Goal: Task Accomplishment & Management: Complete application form

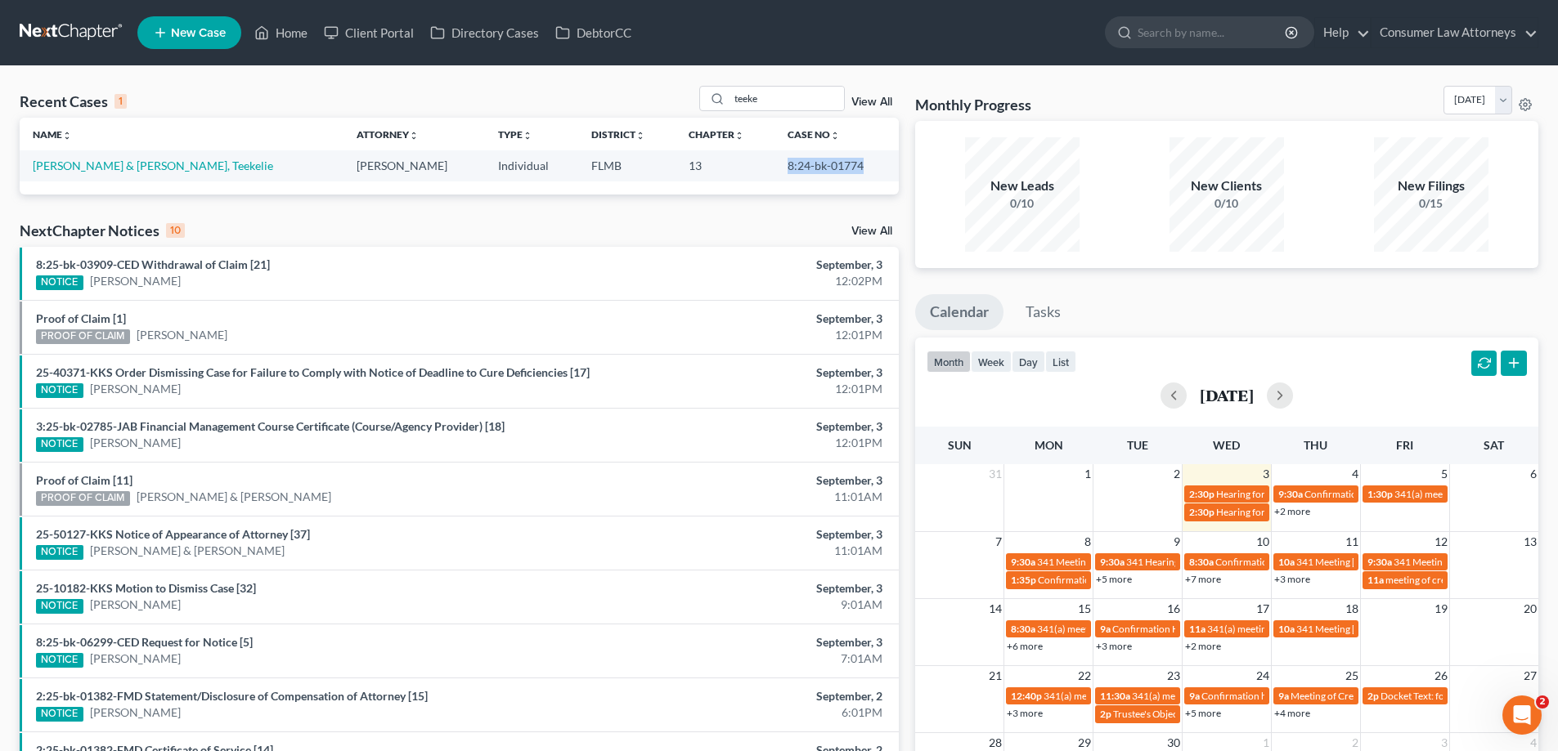
click at [887, 173] on td "8:24-bk-01774" at bounding box center [836, 165] width 124 height 30
drag, startPoint x: 817, startPoint y: 99, endPoint x: 711, endPoint y: 108, distance: 106.7
click at [711, 108] on div "teeke" at bounding box center [772, 98] width 146 height 25
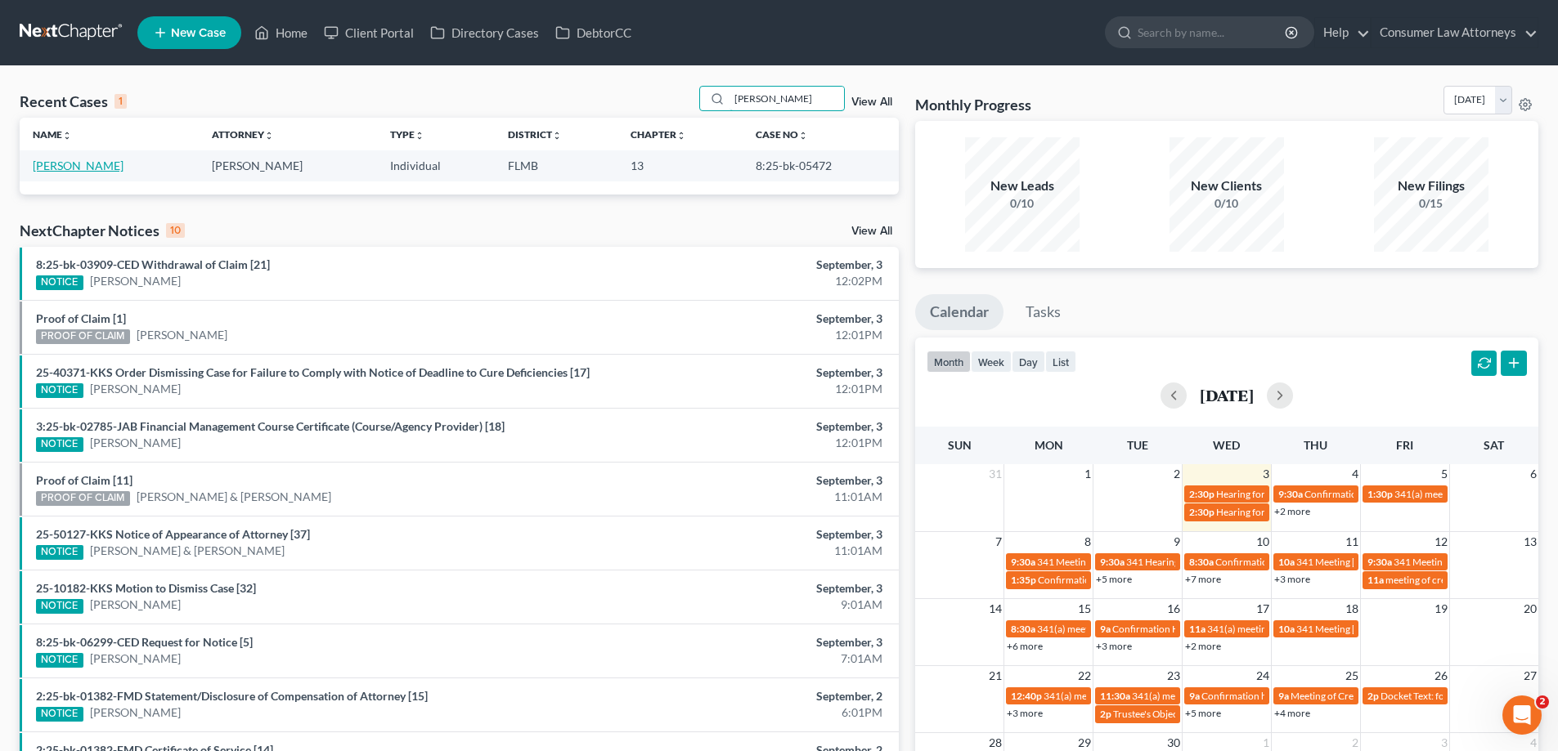
type input "[PERSON_NAME]"
click at [73, 168] on link "[PERSON_NAME]" at bounding box center [78, 166] width 91 height 14
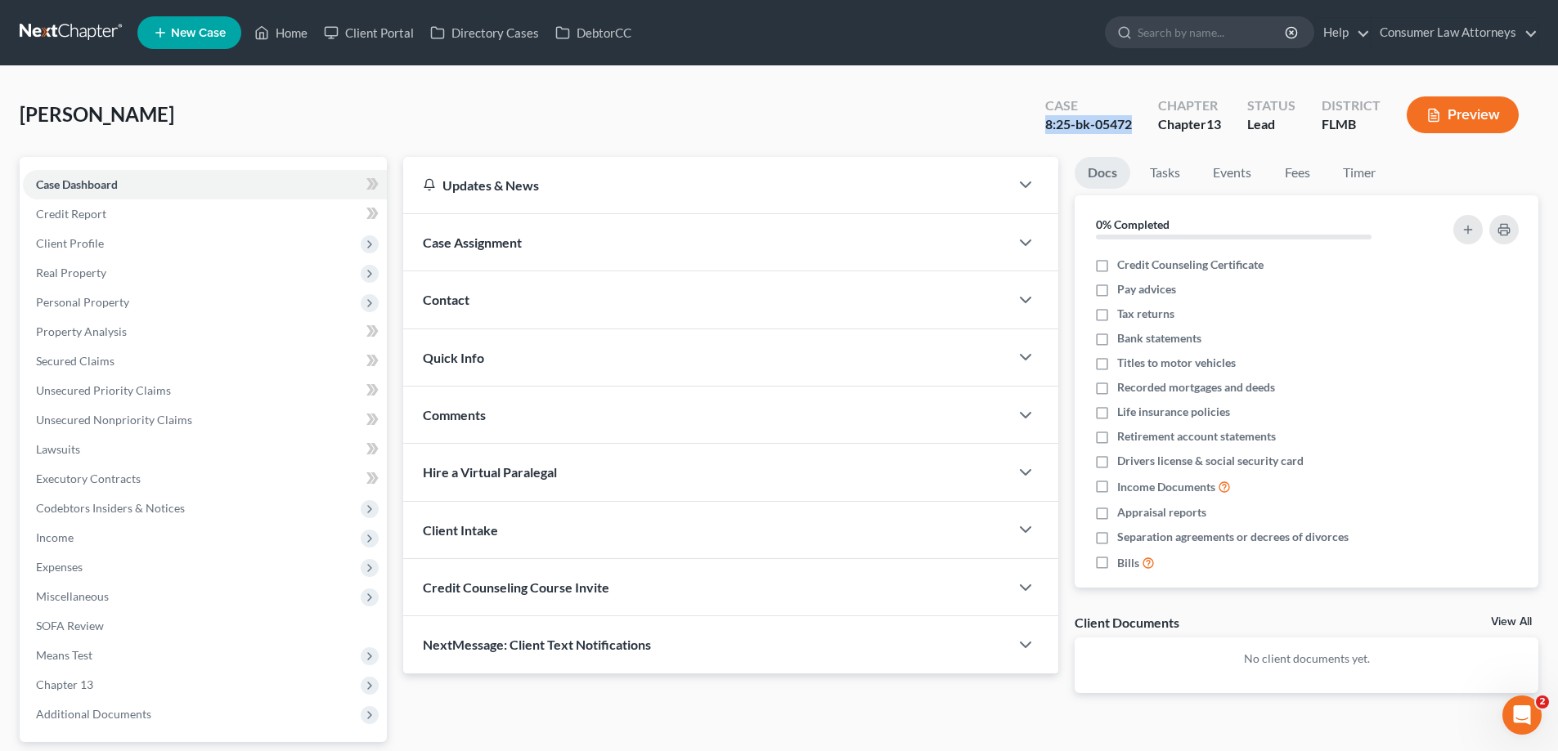
drag, startPoint x: 1133, startPoint y: 129, endPoint x: 1042, endPoint y: 132, distance: 91.6
click at [1042, 132] on div "Case 8:25-bk-05472" at bounding box center [1088, 116] width 113 height 48
copy div "8:25-bk-05472"
click at [465, 126] on div "[PERSON_NAME] Upgraded Case 8:25-bk-05472 Chapter Chapter 13 Status Lead Distri…" at bounding box center [779, 121] width 1518 height 71
click at [298, 30] on link "Home" at bounding box center [280, 32] width 69 height 29
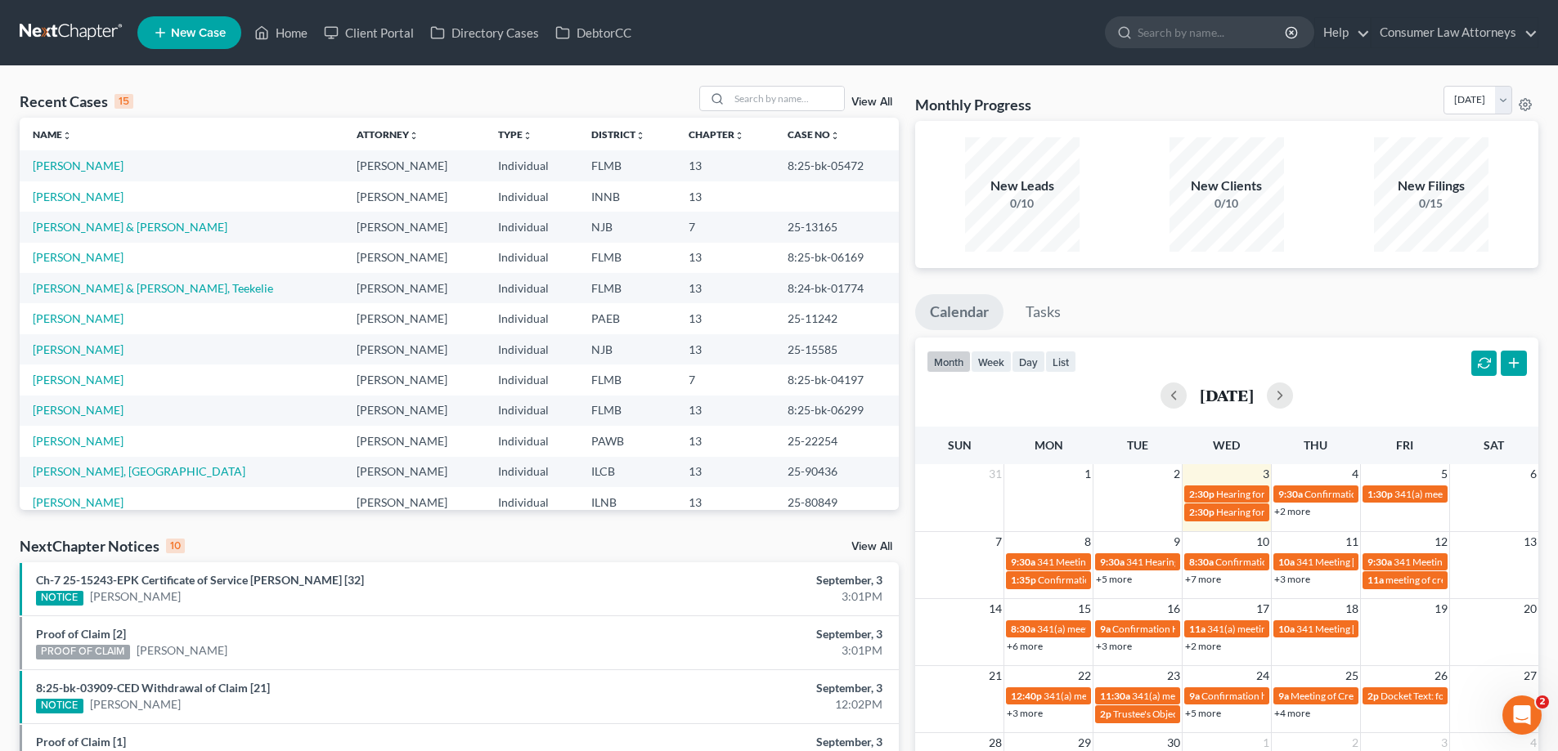
click at [862, 104] on link "View All" at bounding box center [871, 101] width 41 height 11
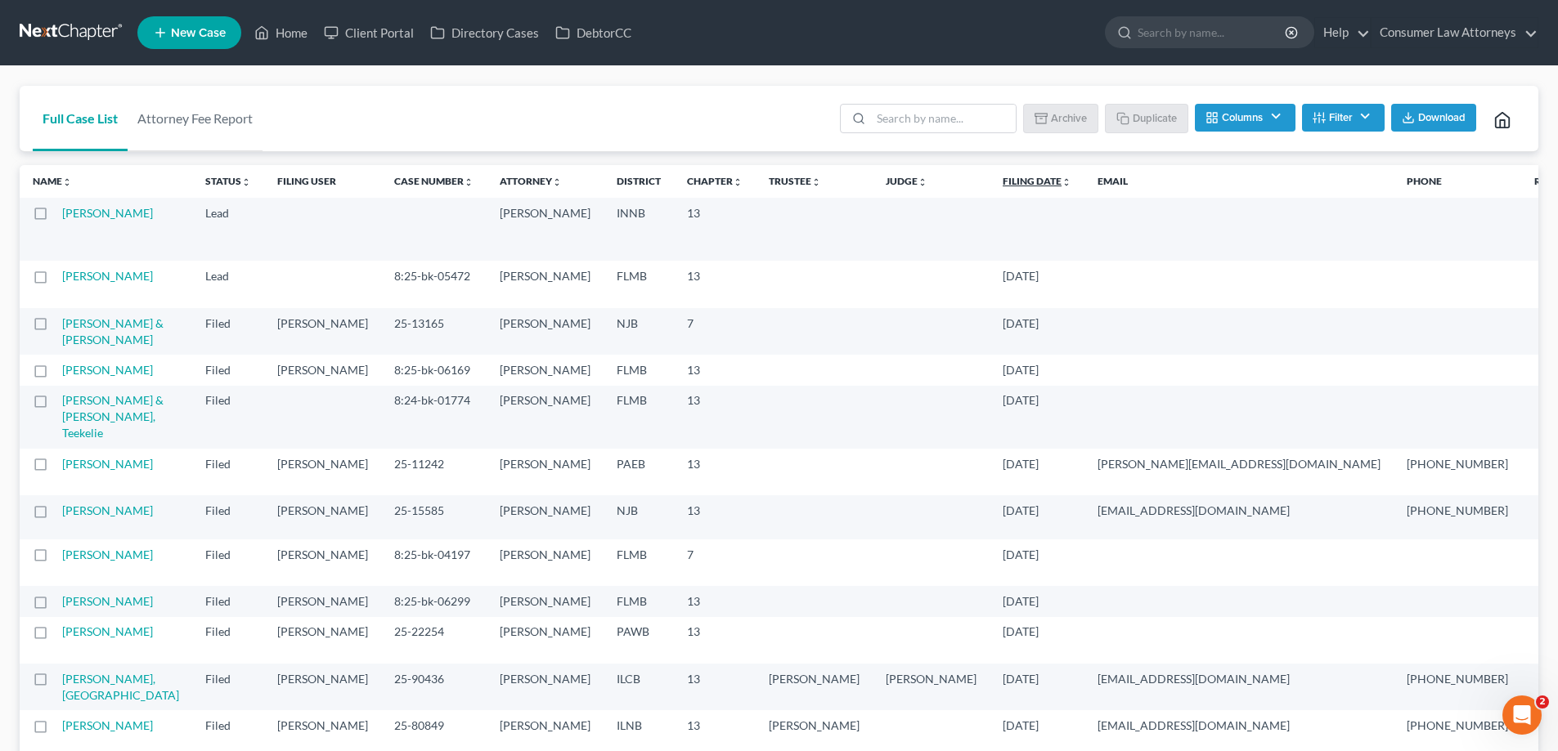
click at [1002, 175] on link "Filing Date unfold_more expand_more expand_less" at bounding box center [1036, 181] width 69 height 12
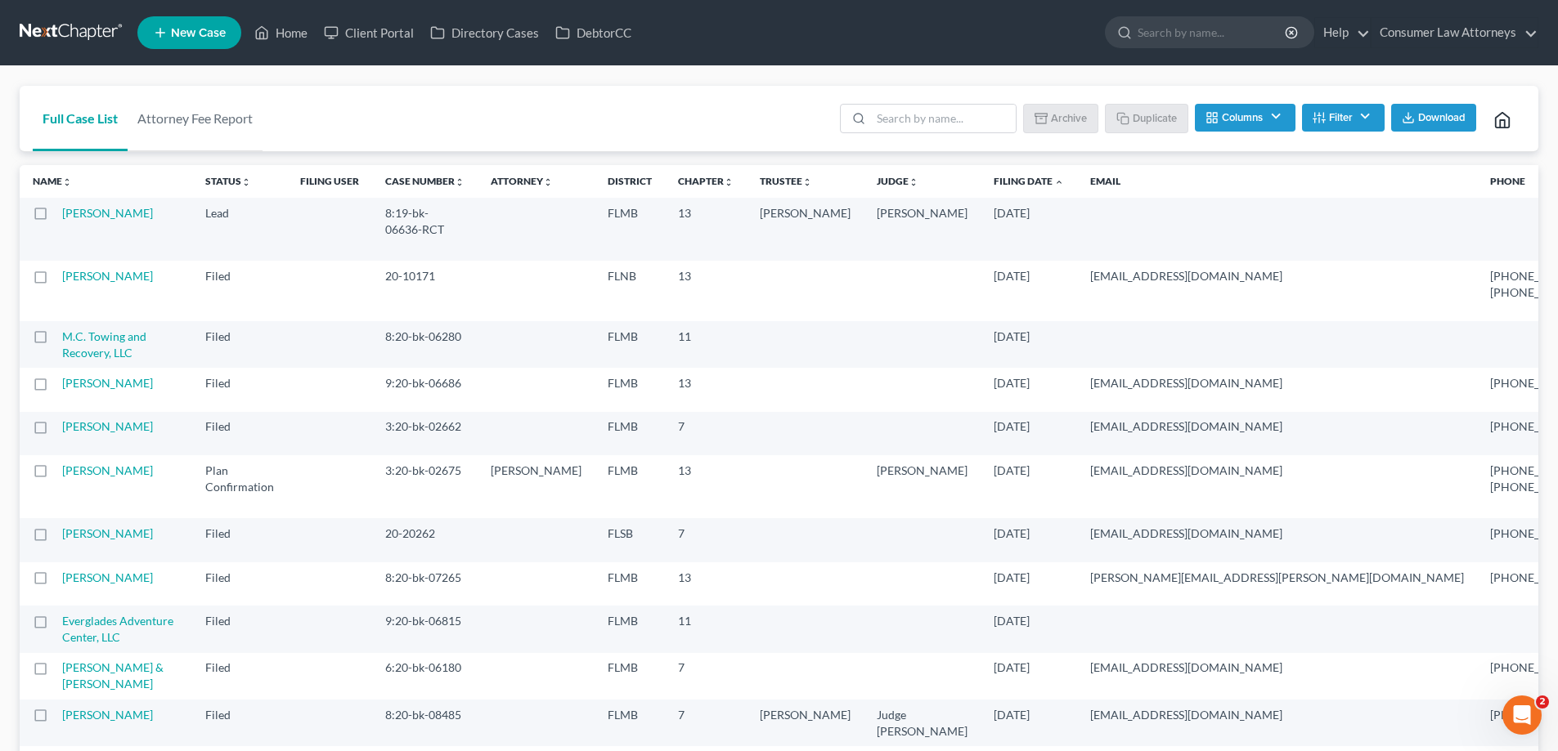
click at [993, 182] on link "Filing Date unfold_more expand_more expand_less" at bounding box center [1028, 181] width 70 height 12
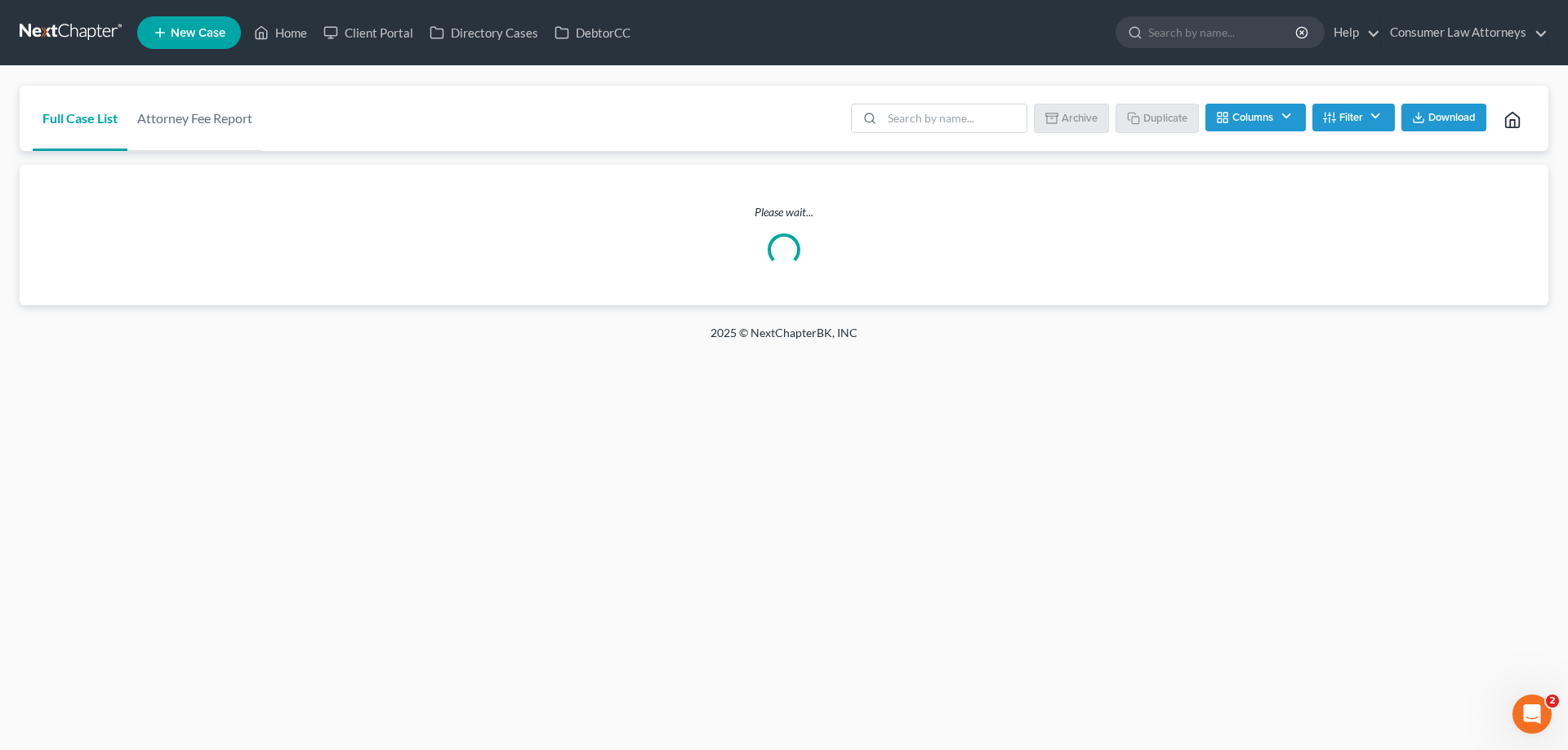
drag, startPoint x: 627, startPoint y: 164, endPoint x: 637, endPoint y: 150, distance: 17.2
click at [634, 158] on div "Full Case List Attorney Fee Report Batch Download Archive Un-archive Duplicate …" at bounding box center [784, 196] width 1529 height 220
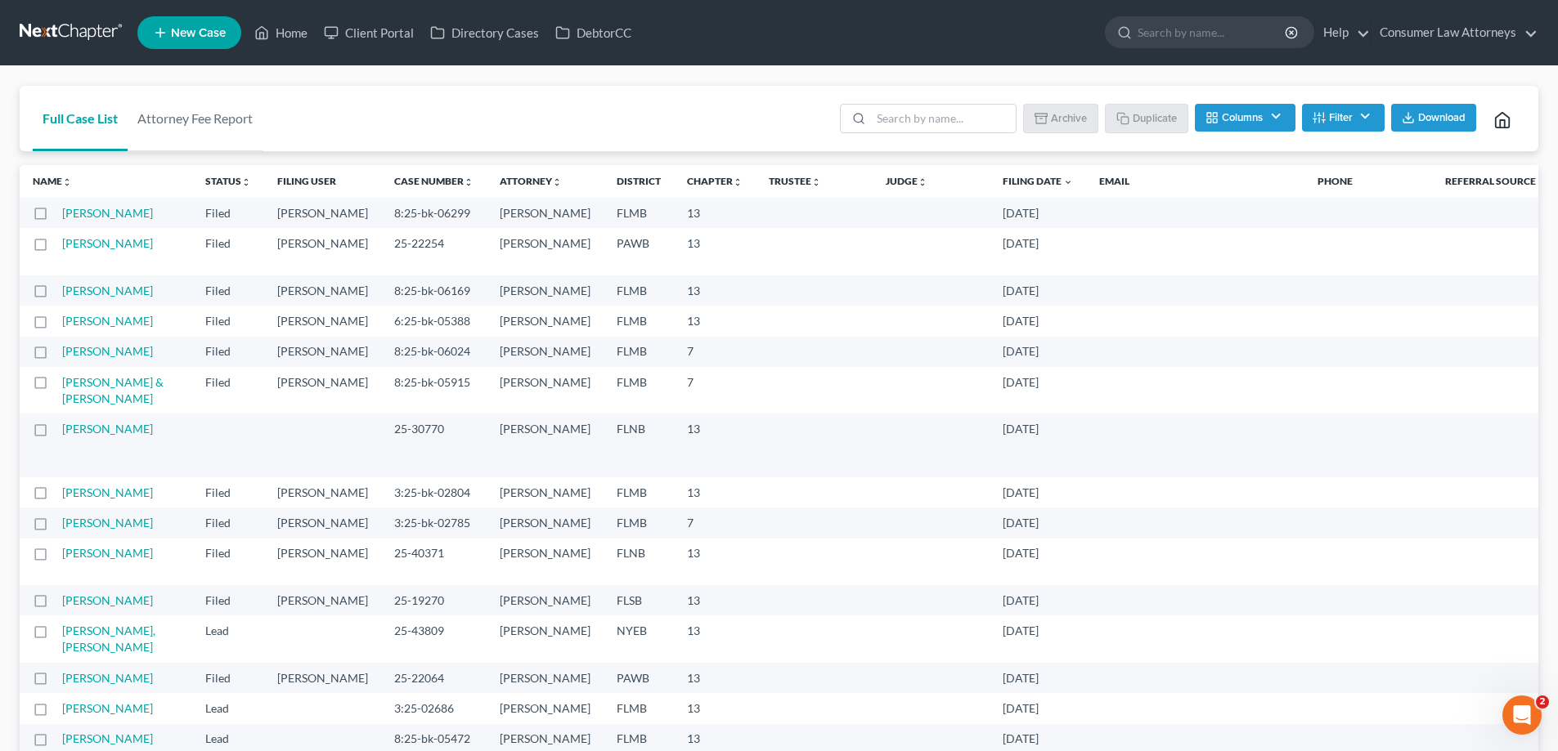
click at [656, 128] on div "Full Case List Attorney Fee Report Batch Download Archive Un-archive Duplicate …" at bounding box center [779, 119] width 1518 height 66
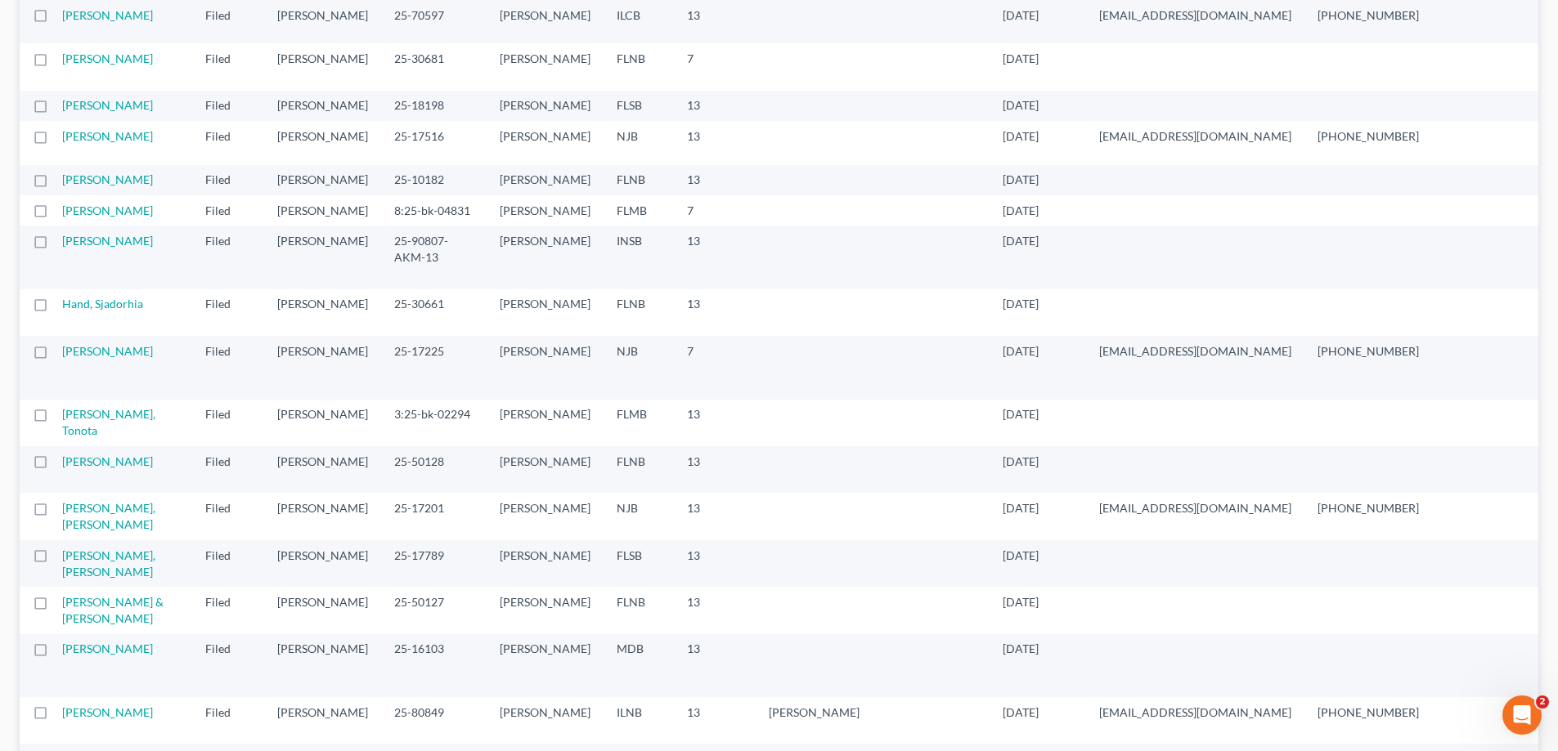
scroll to position [1063, 0]
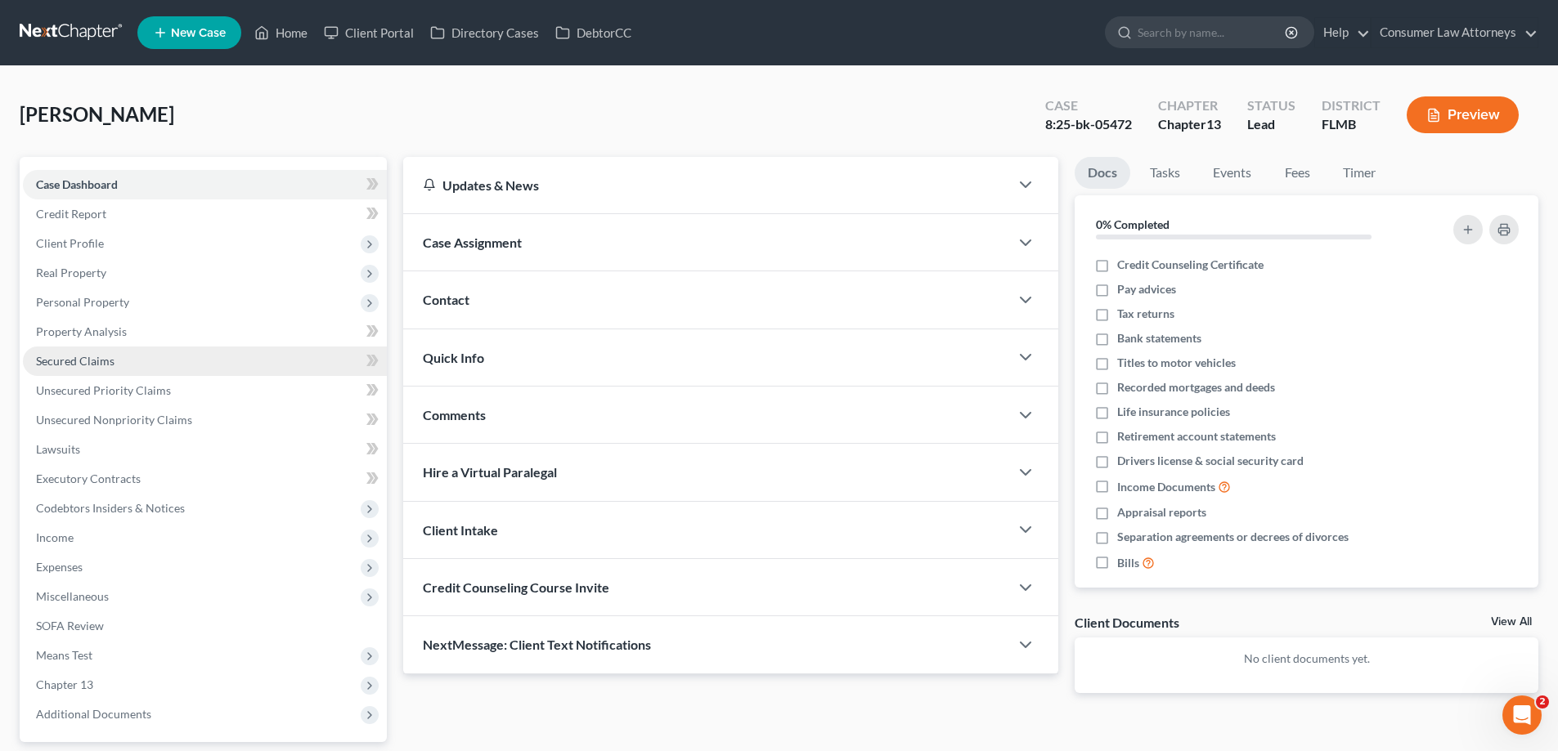
click at [43, 361] on span "Secured Claims" at bounding box center [75, 361] width 78 height 14
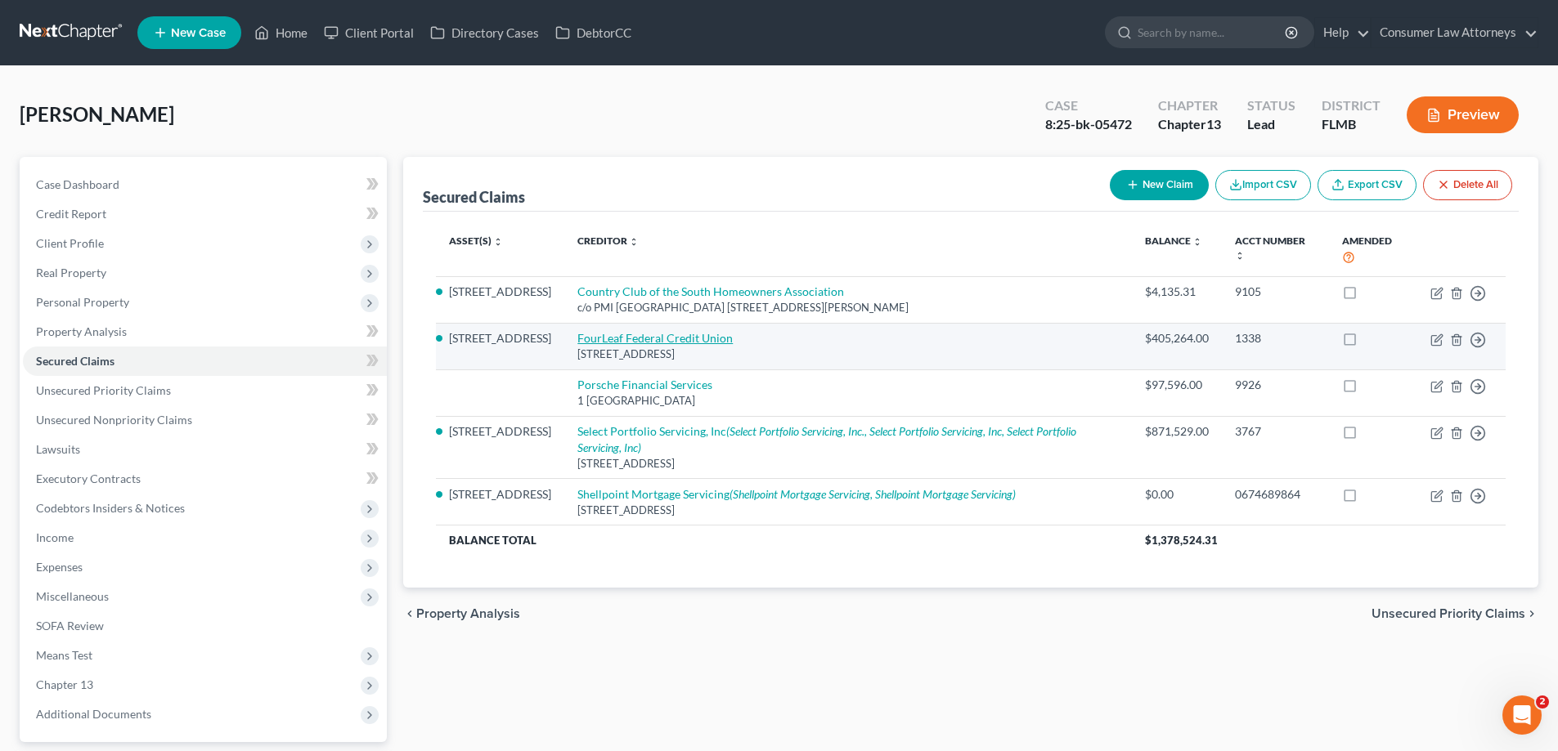
click at [703, 336] on link "FourLeaf Federal Credit Union" at bounding box center [654, 338] width 155 height 14
select select "35"
select select "2"
select select "3"
select select "0"
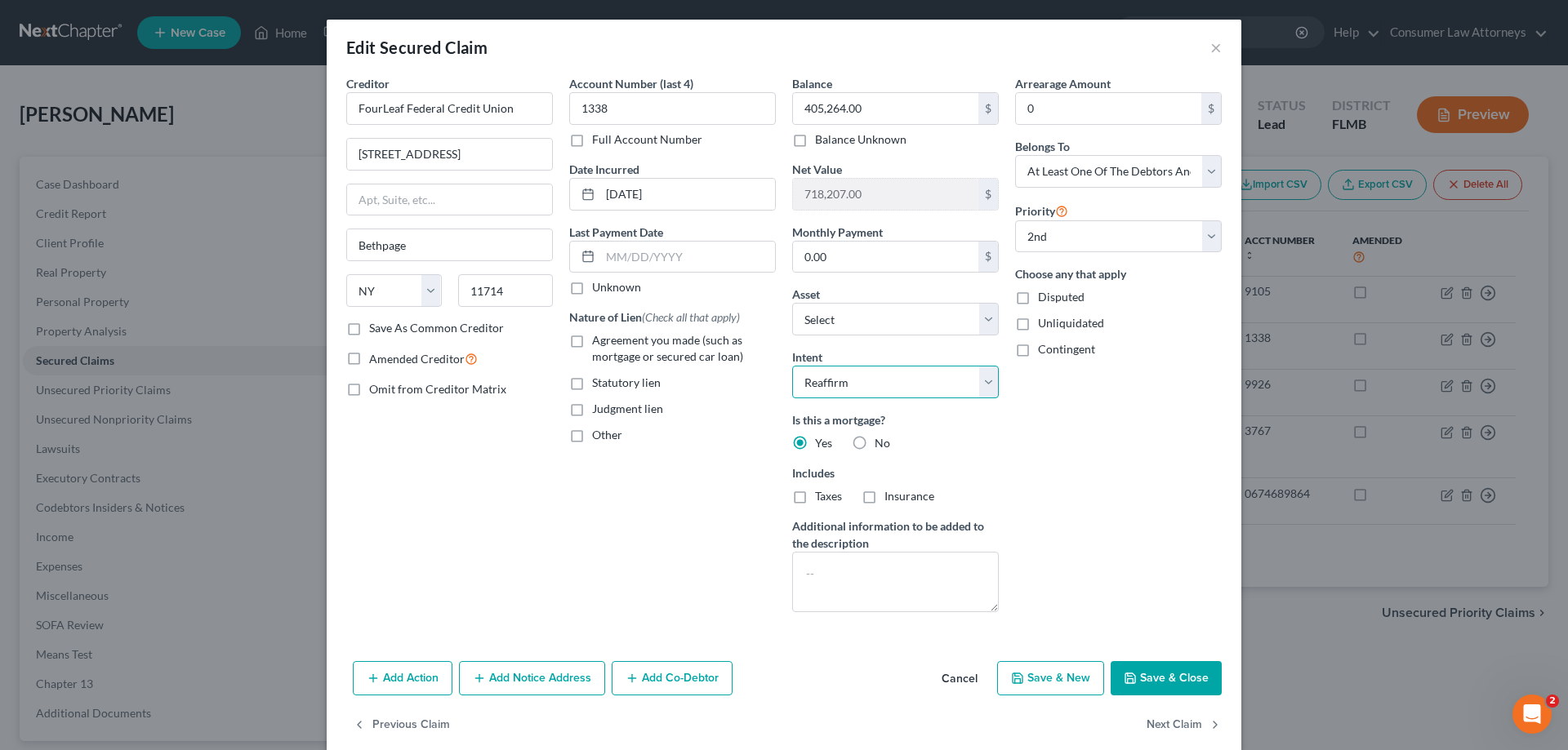
click at [887, 380] on select "Select Surrender Redeem Reaffirm Avoid Other" at bounding box center [895, 381] width 207 height 33
select select "0"
click at [792, 366] on select "Select Surrender Redeem Reaffirm Avoid Other" at bounding box center [895, 381] width 207 height 33
click at [1178, 683] on button "Save & Close" at bounding box center [1166, 678] width 111 height 34
select select "1"
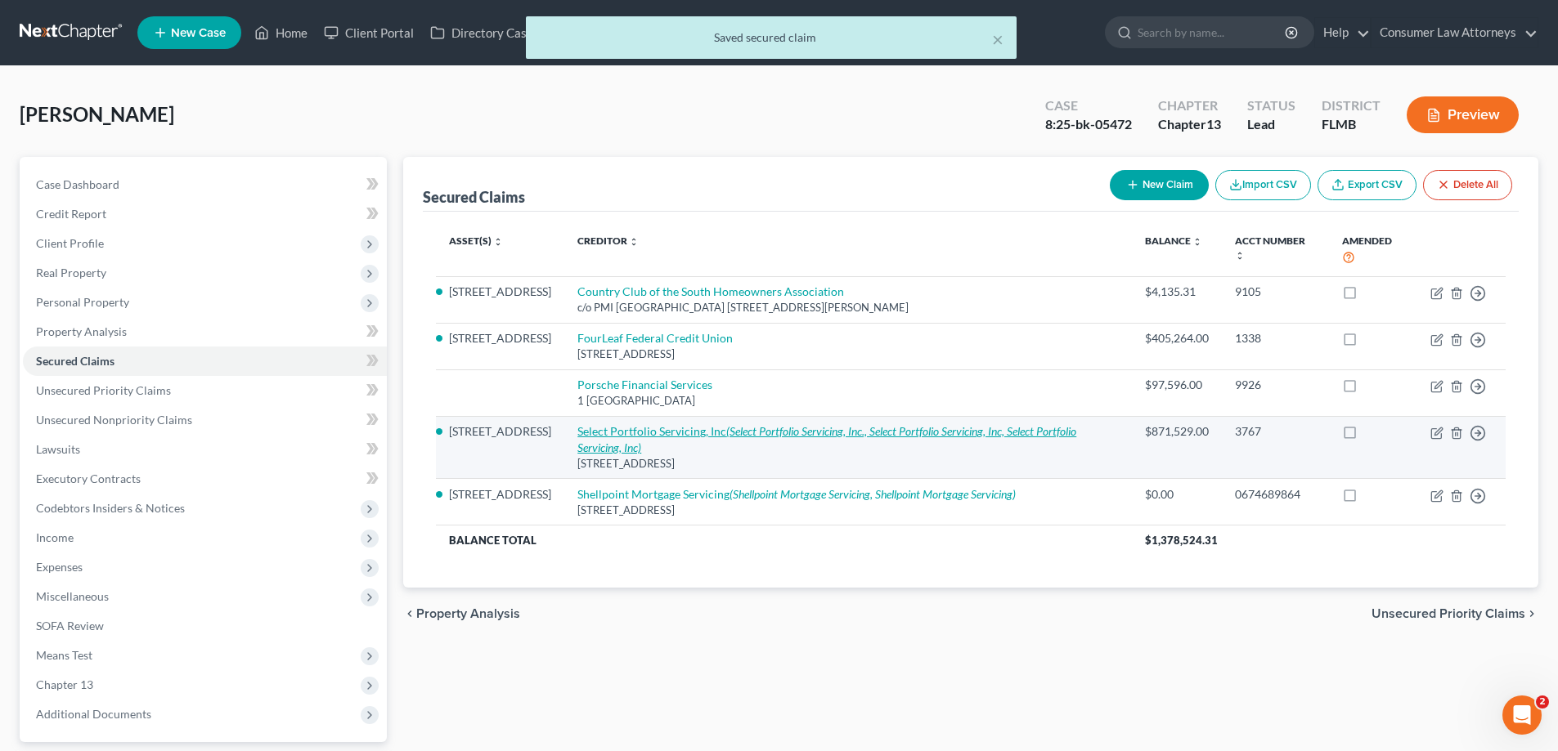
click at [657, 440] on link "Select Portfolio Servicing, Inc (Select Portfolio Servicing, Inc., Select Portf…" at bounding box center [826, 439] width 499 height 30
select select "46"
select select "4"
select select "2"
select select "3"
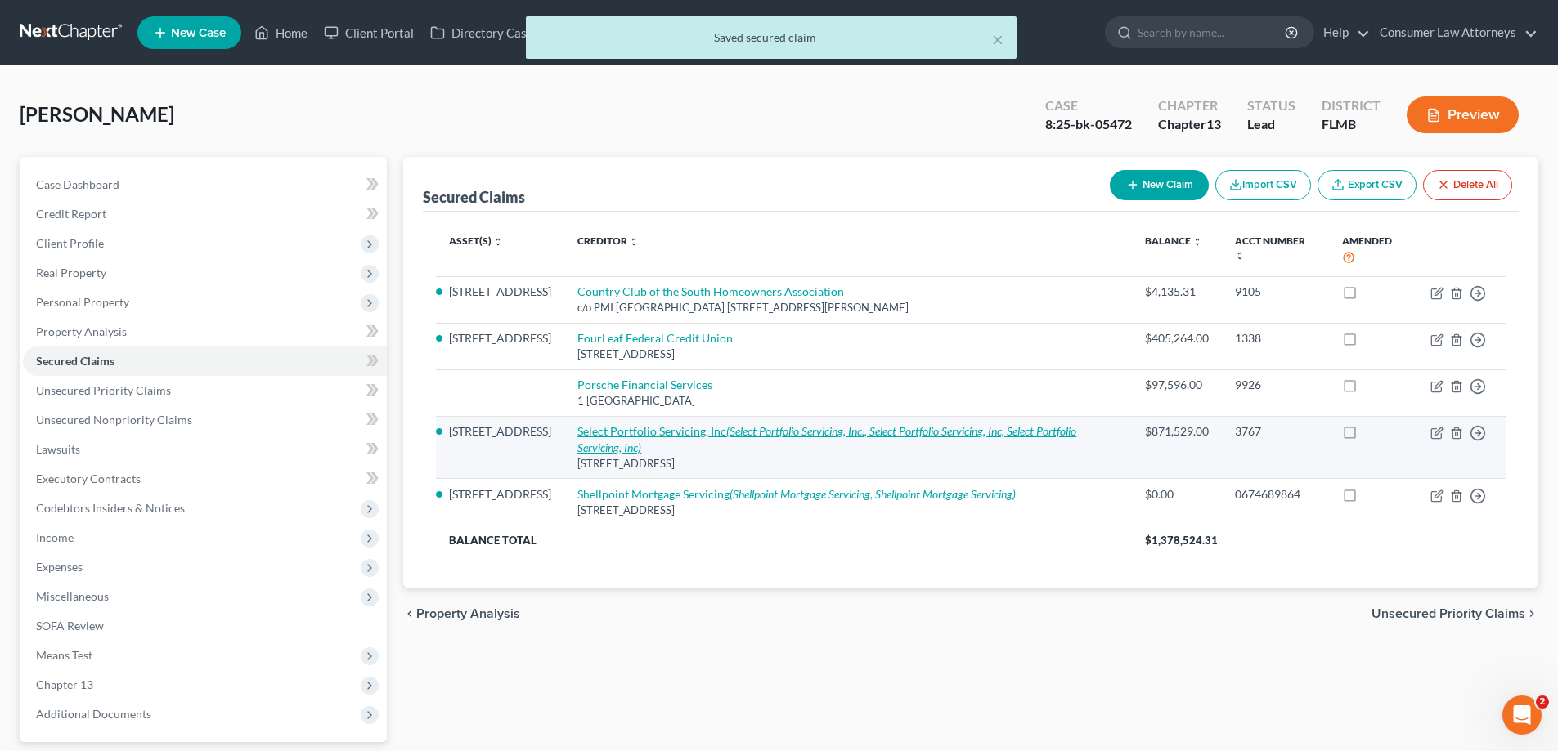
select select "0"
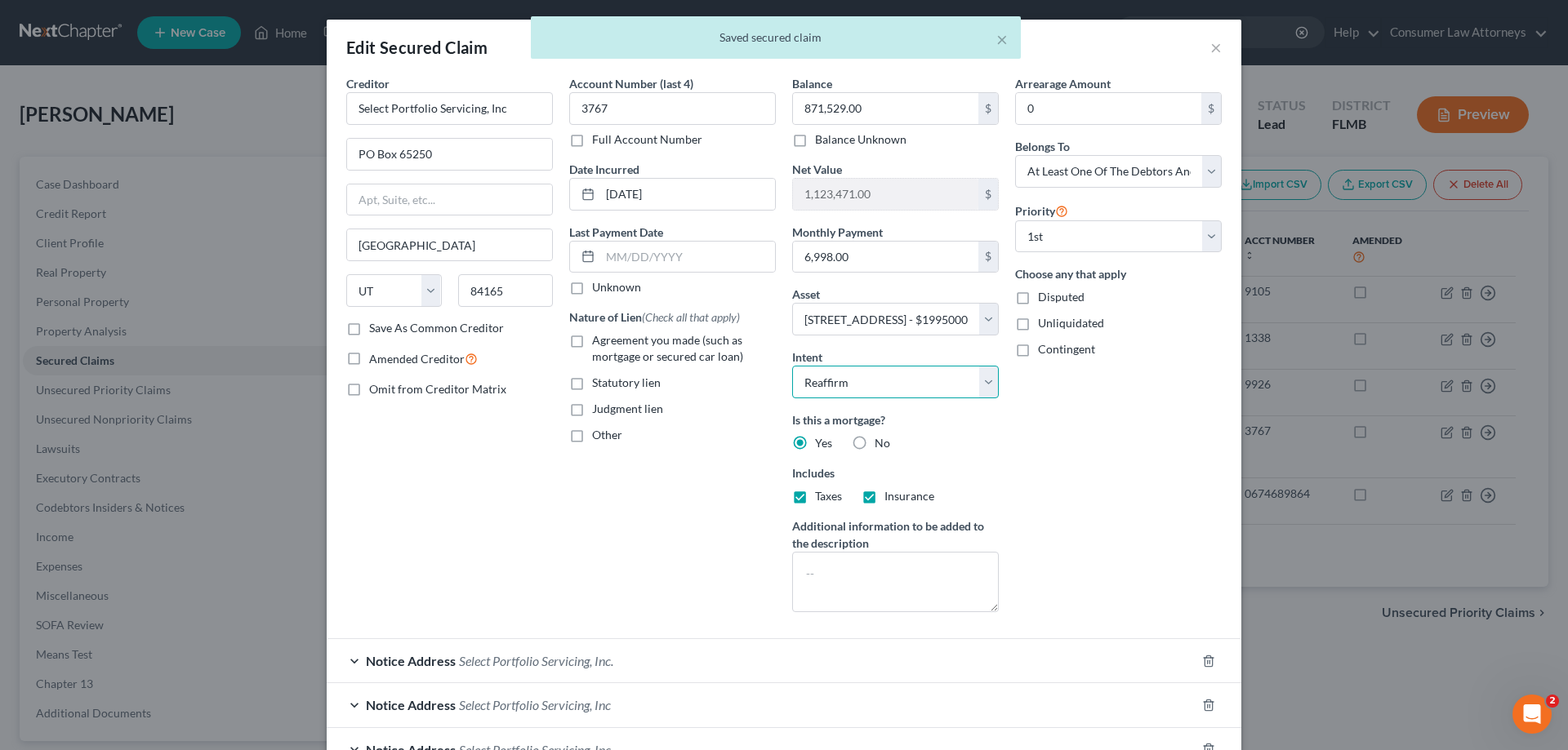
click at [872, 387] on select "Select Surrender Redeem Reaffirm Avoid Other" at bounding box center [895, 381] width 207 height 33
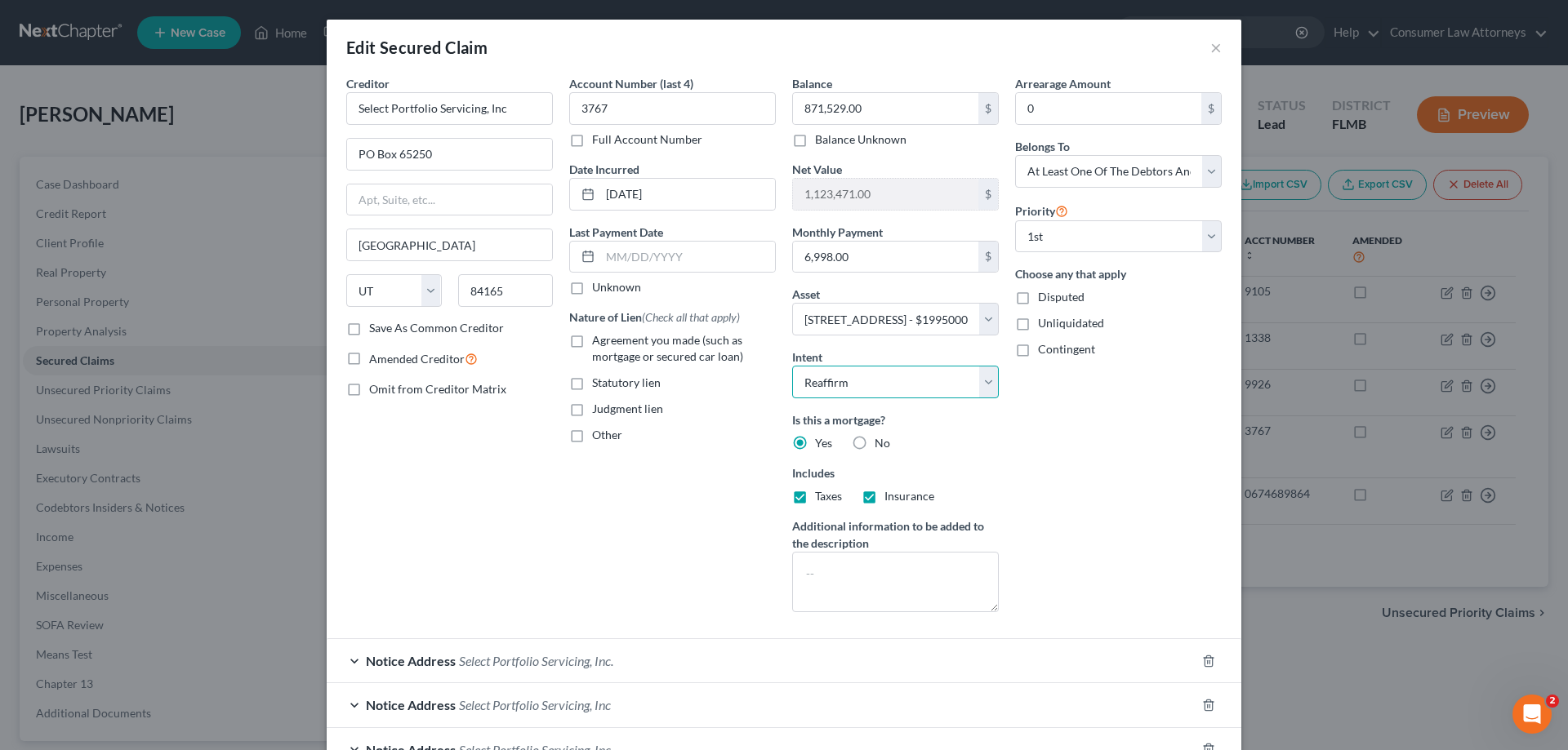
select select "0"
click at [792, 366] on select "Select Surrender Redeem Reaffirm Avoid Other" at bounding box center [895, 381] width 207 height 33
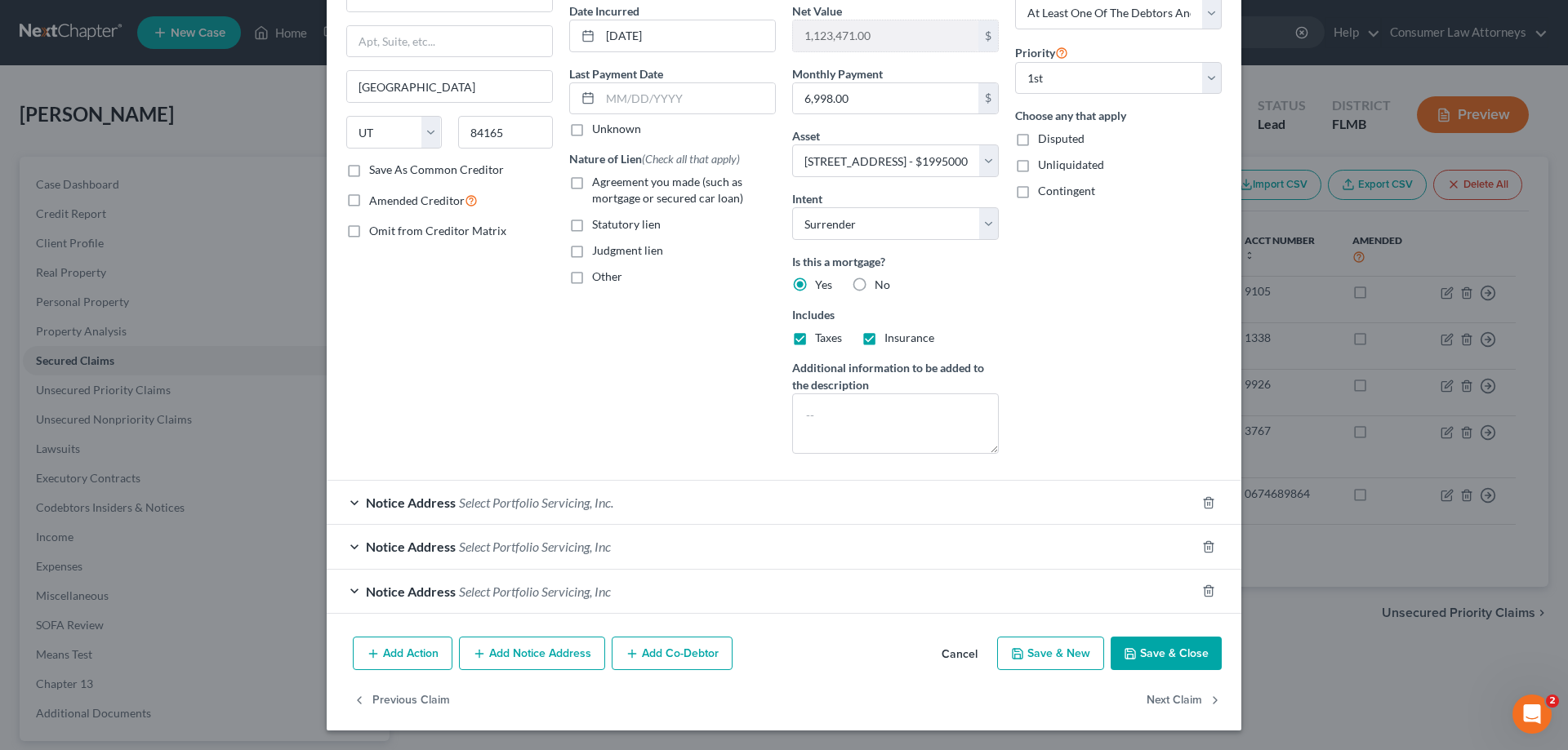
click at [1171, 652] on button "Save & Close" at bounding box center [1166, 654] width 111 height 34
select select
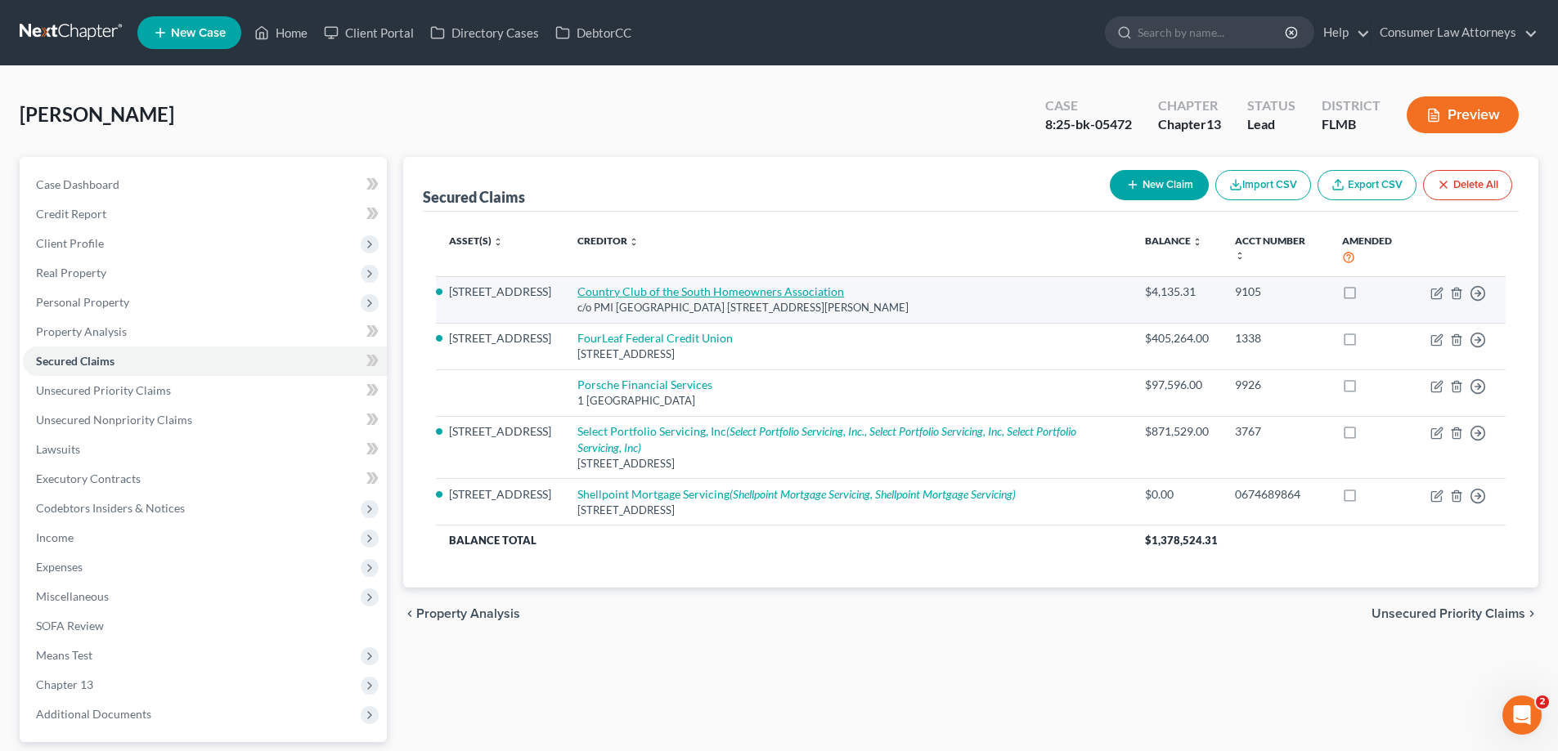
click at [669, 294] on link "Country Club of the South Homeowners Association" at bounding box center [710, 292] width 267 height 14
select select "10"
select select "2"
select select "0"
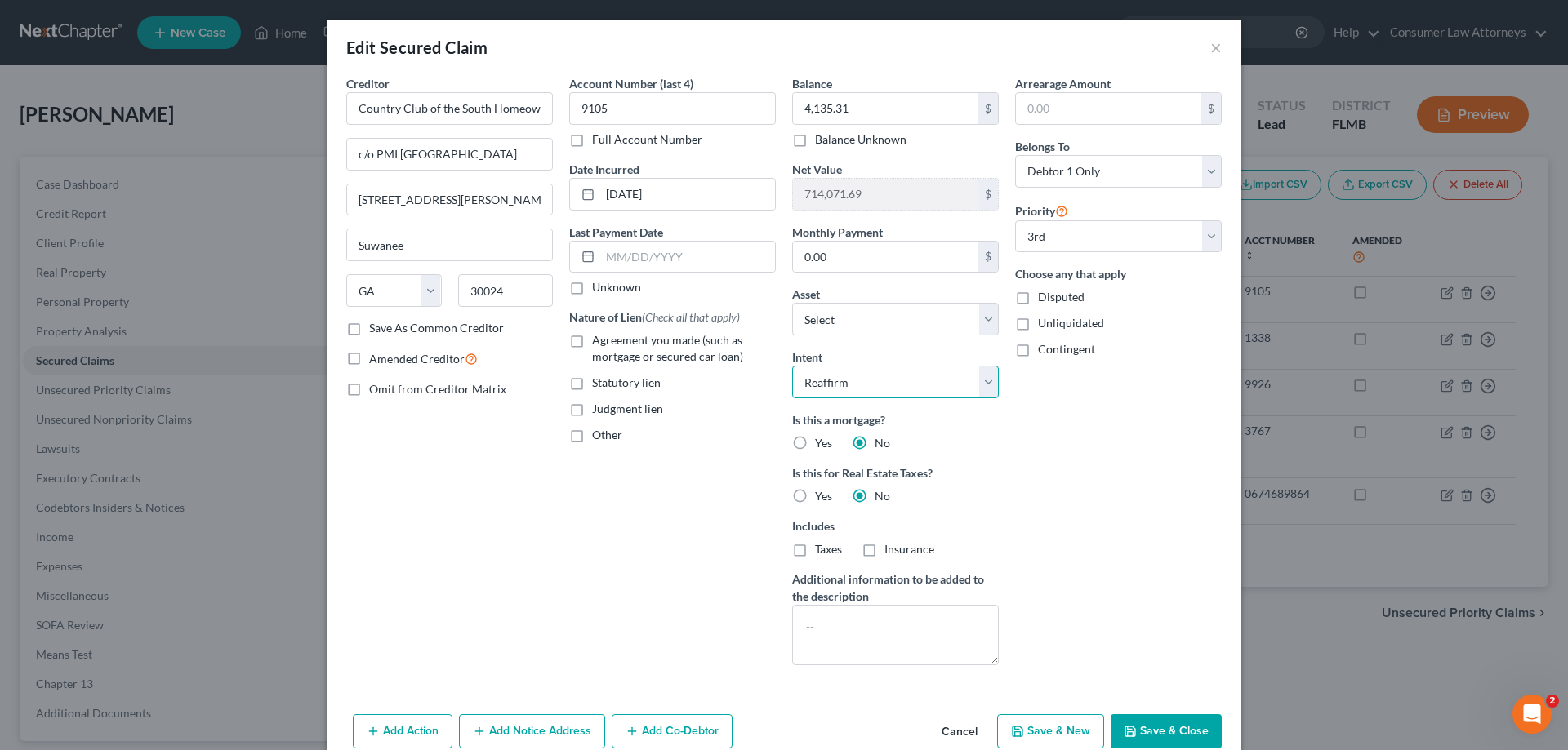
click at [875, 381] on select "Select Surrender Redeem Reaffirm Avoid Other" at bounding box center [895, 381] width 207 height 33
select select "0"
click at [792, 366] on select "Select Surrender Redeem Reaffirm Avoid Other" at bounding box center [895, 381] width 207 height 33
click at [1140, 730] on button "Save & Close" at bounding box center [1166, 731] width 111 height 34
select select "2"
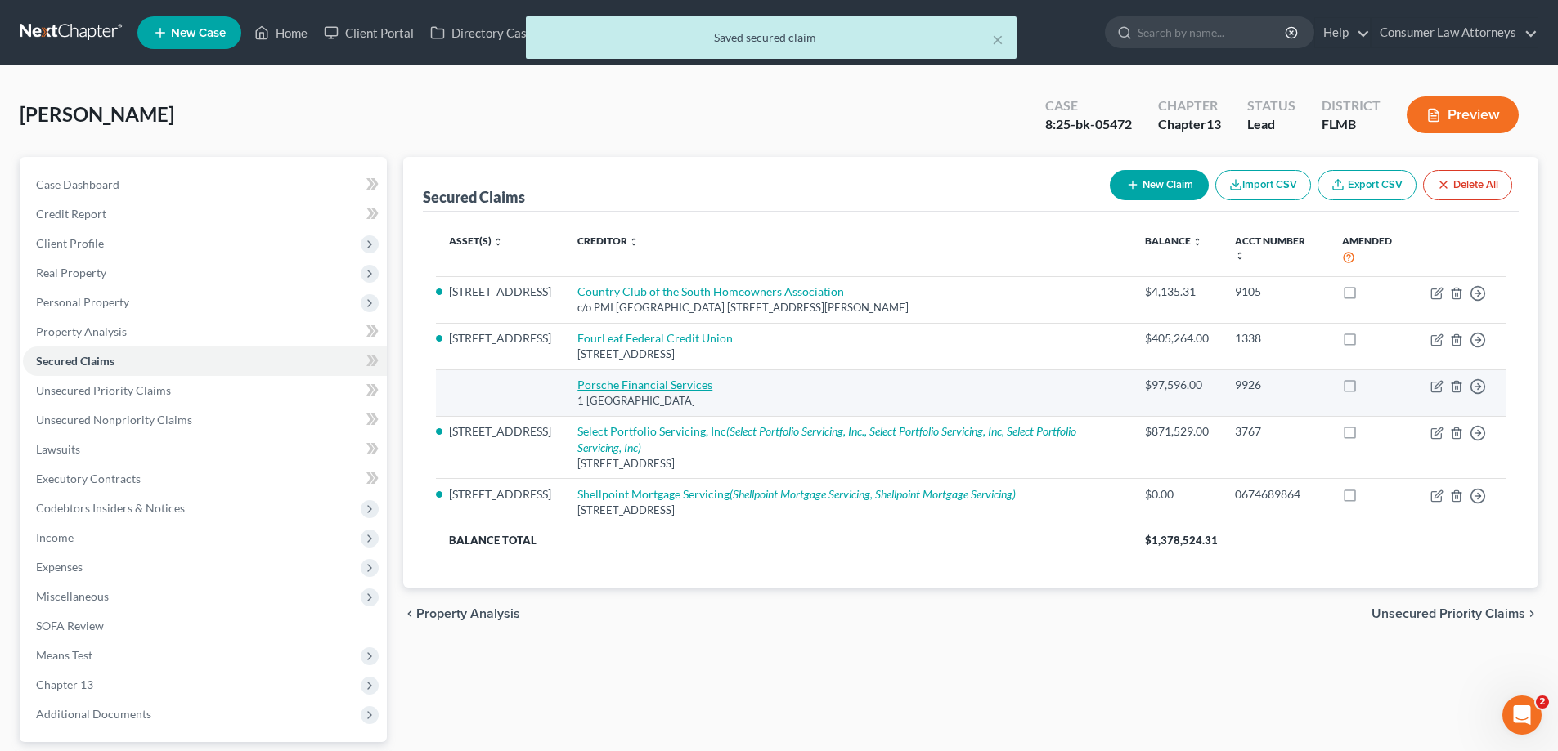
click at [641, 389] on link "Porsche Financial Services" at bounding box center [644, 385] width 135 height 14
select select "10"
select select "0"
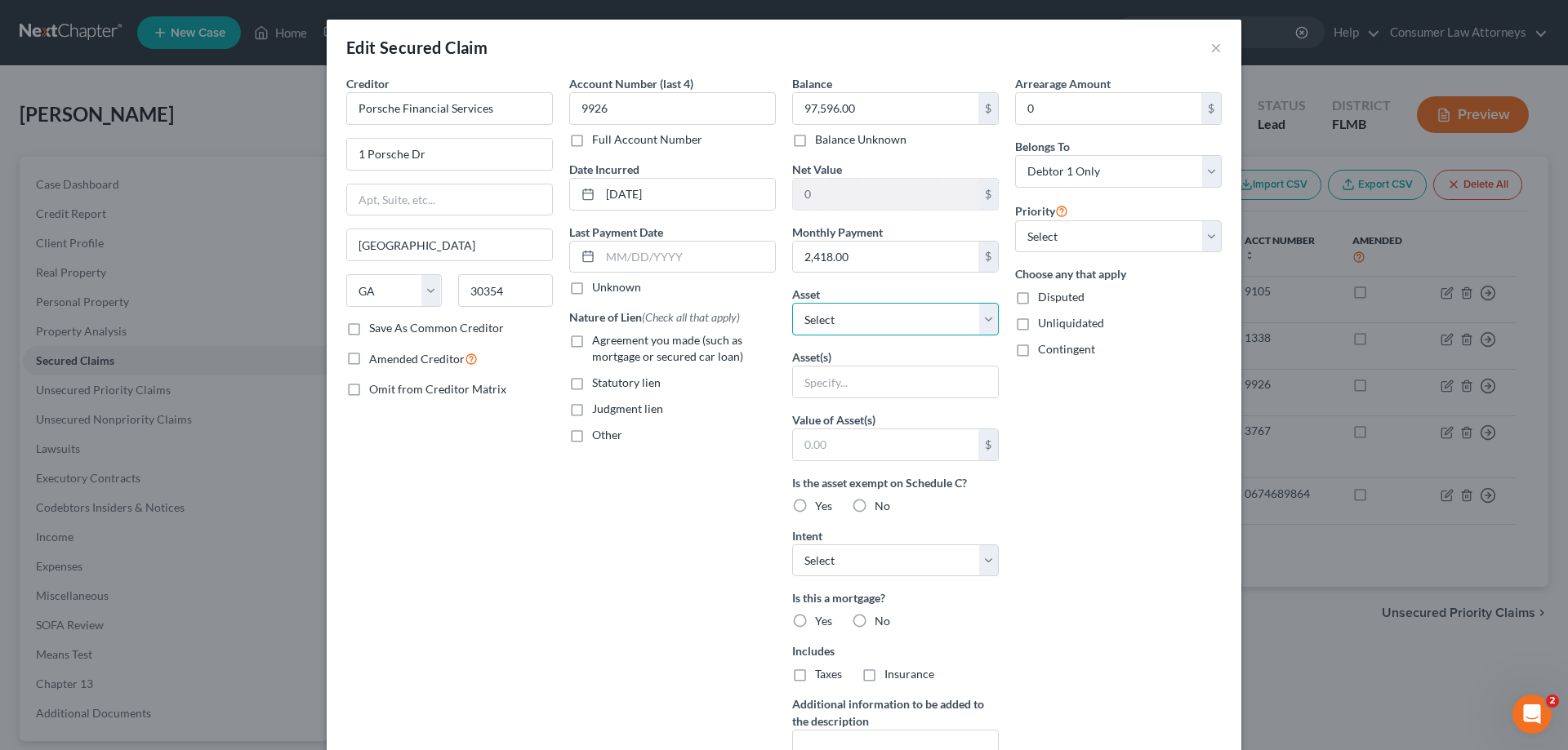
click at [927, 330] on select "Select Other Multiple Assets [STREET_ADDRESS] - $690200.0 A&J Gulf Blvd, LLC - …" at bounding box center [895, 319] width 207 height 33
click at [938, 294] on div "Asset * Select Other Multiple Assets [STREET_ADDRESS] - $690200.0 A&J Gulf Blvd…" at bounding box center [895, 311] width 207 height 50
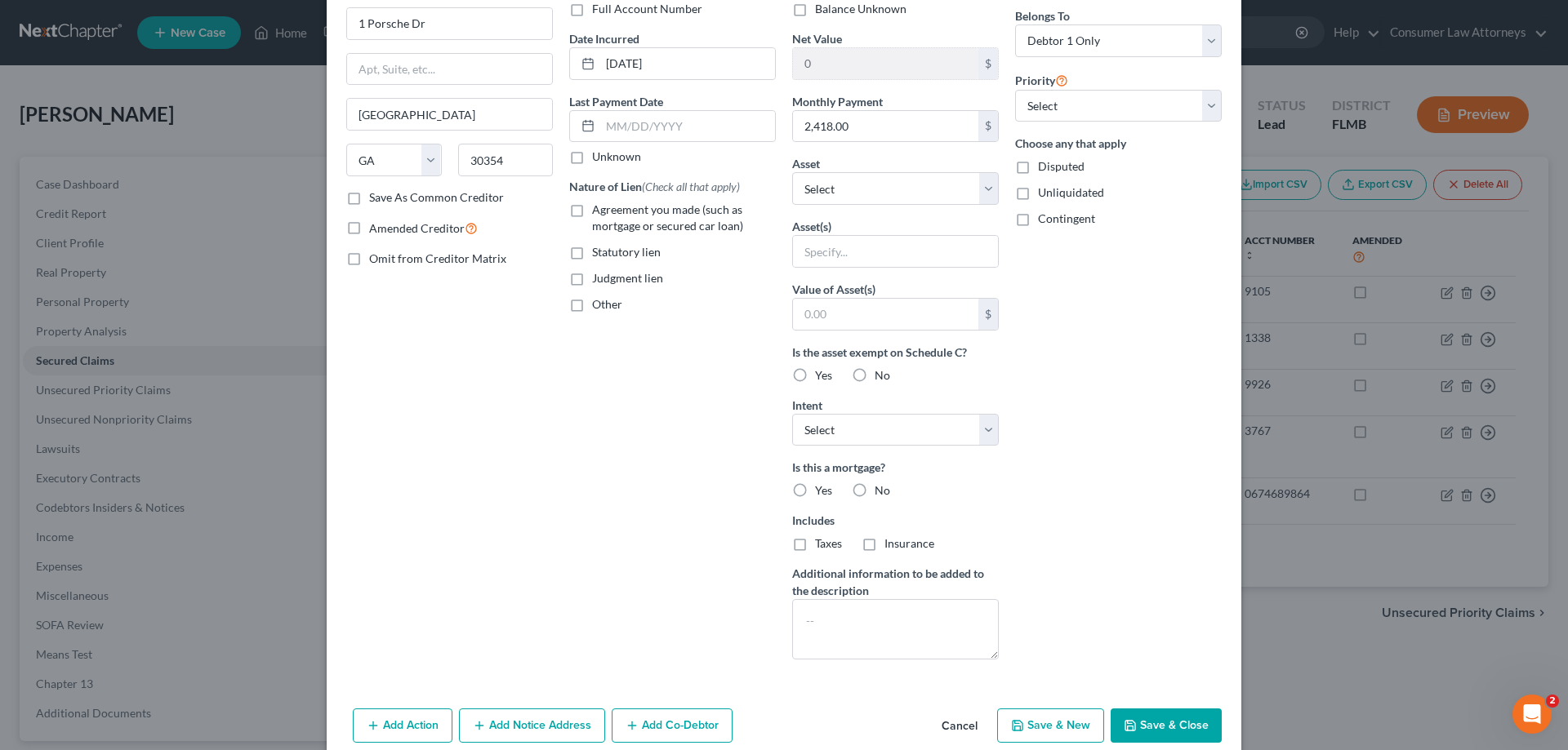
scroll to position [204, 0]
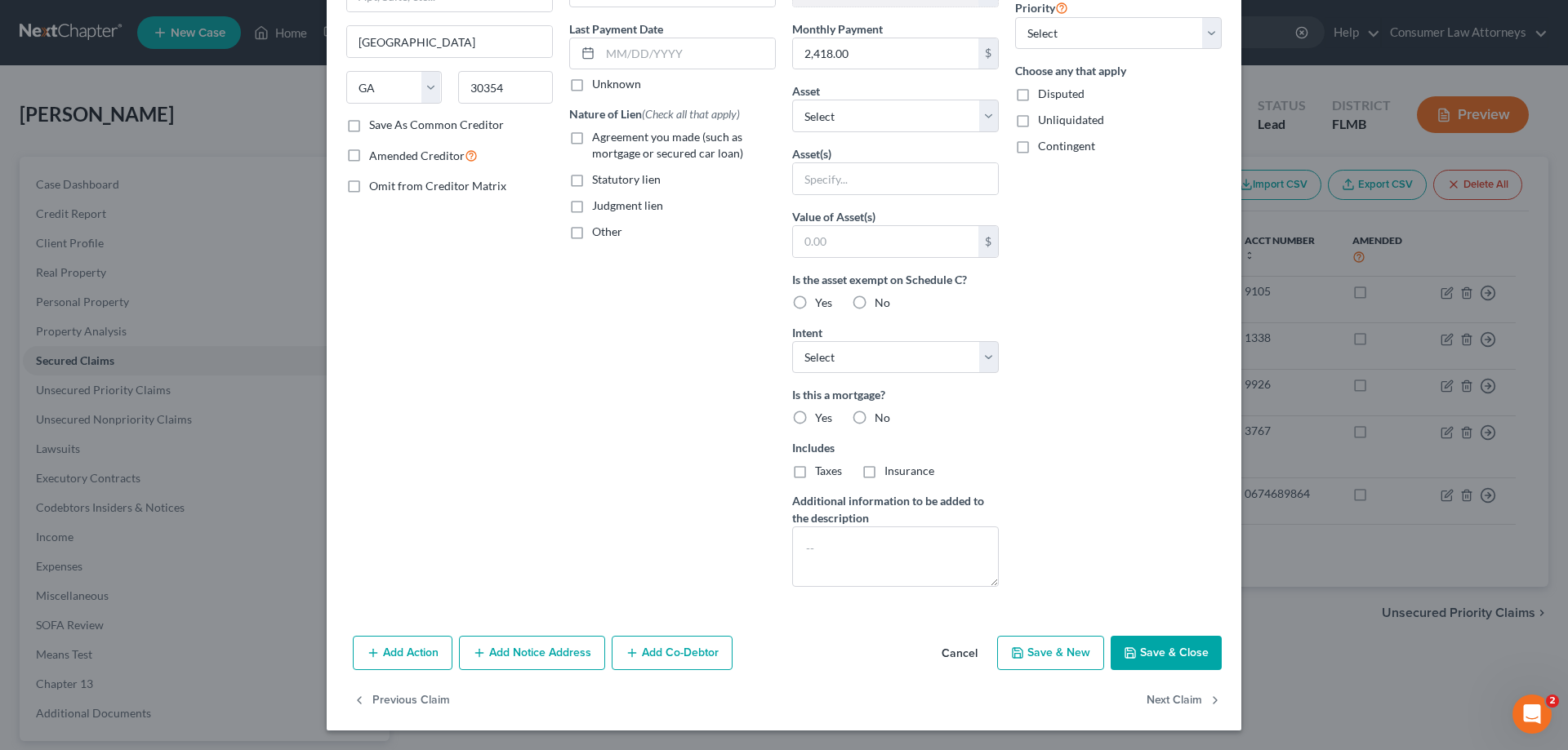
click at [1188, 647] on button "Save & Close" at bounding box center [1166, 653] width 111 height 34
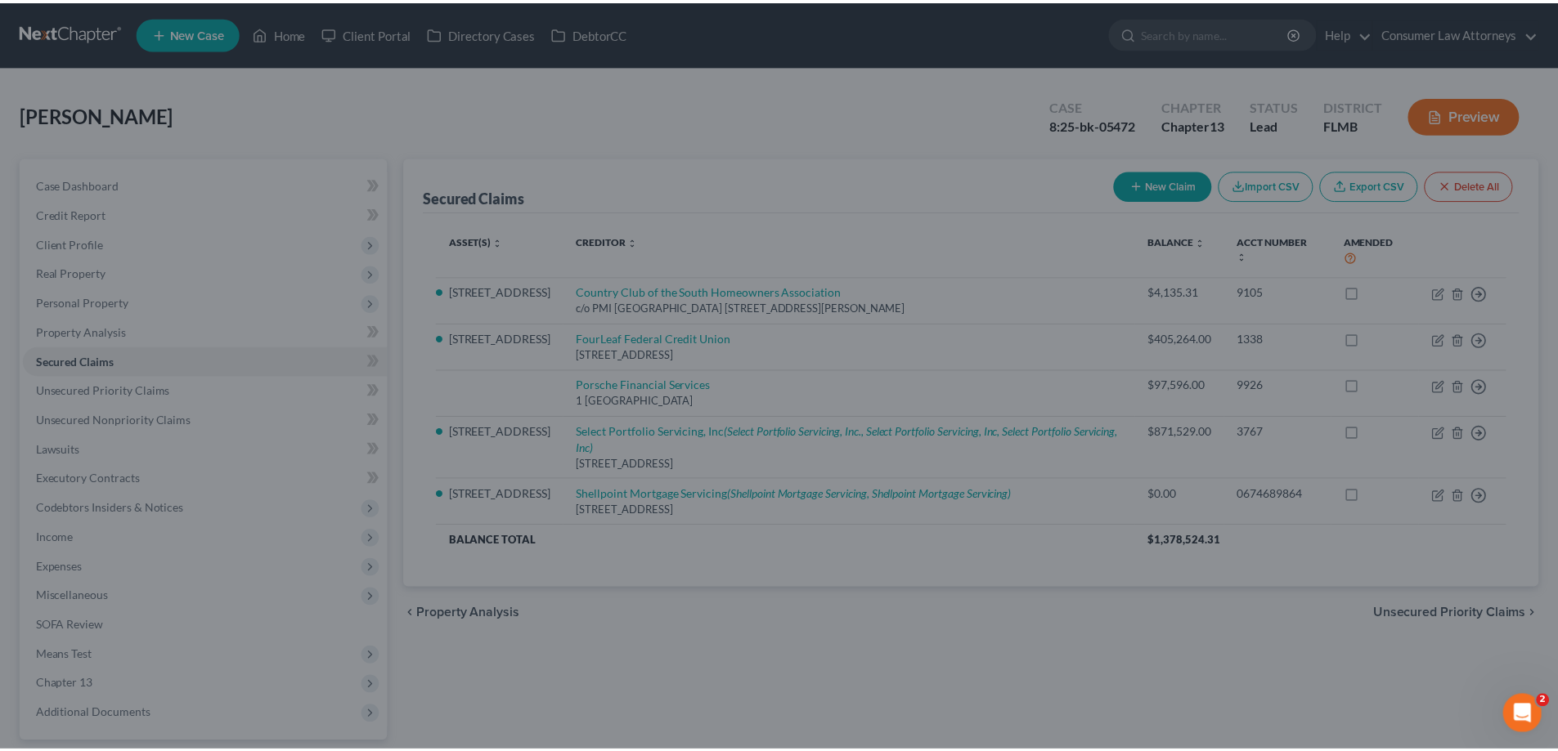
scroll to position [25, 0]
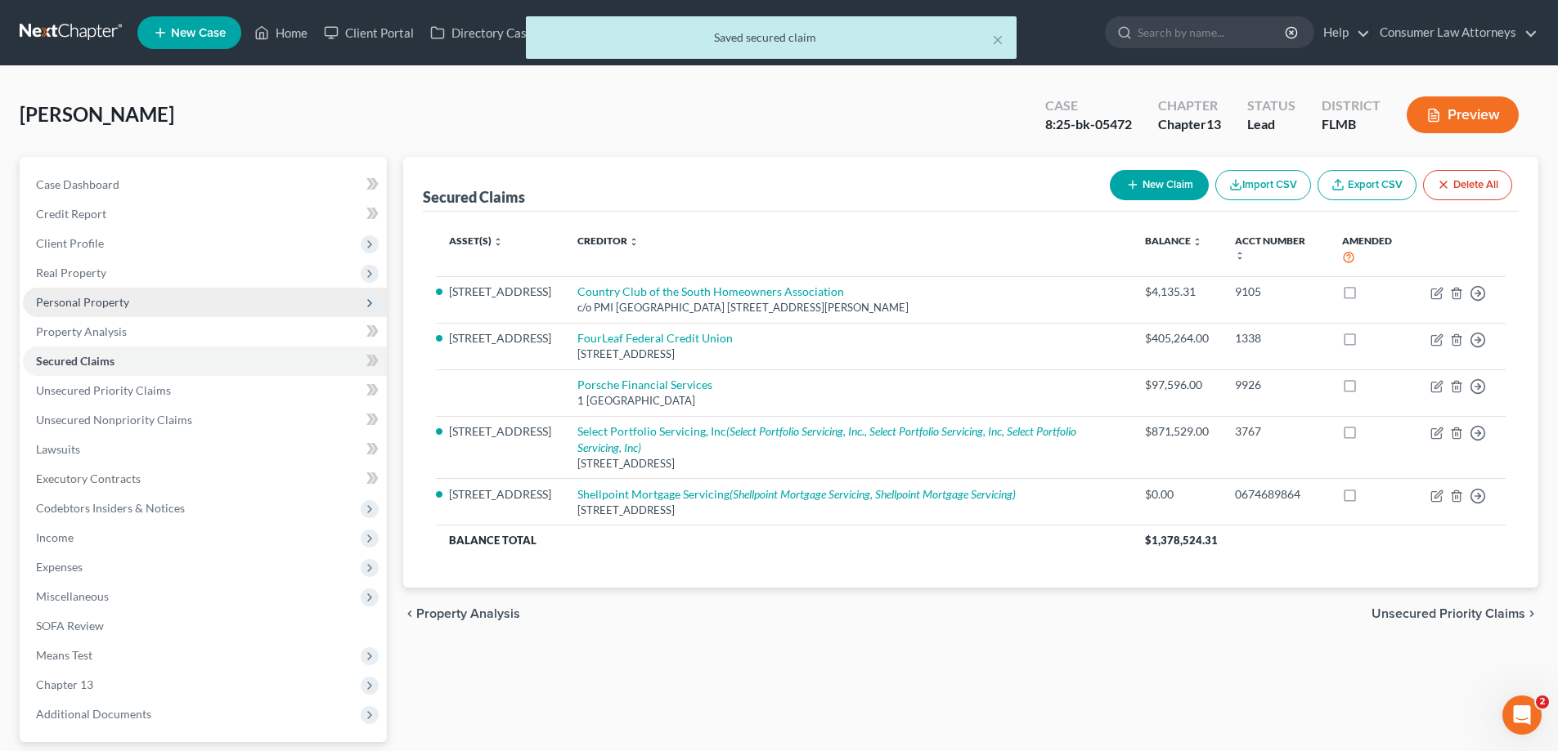
click at [55, 303] on span "Personal Property" at bounding box center [82, 302] width 93 height 14
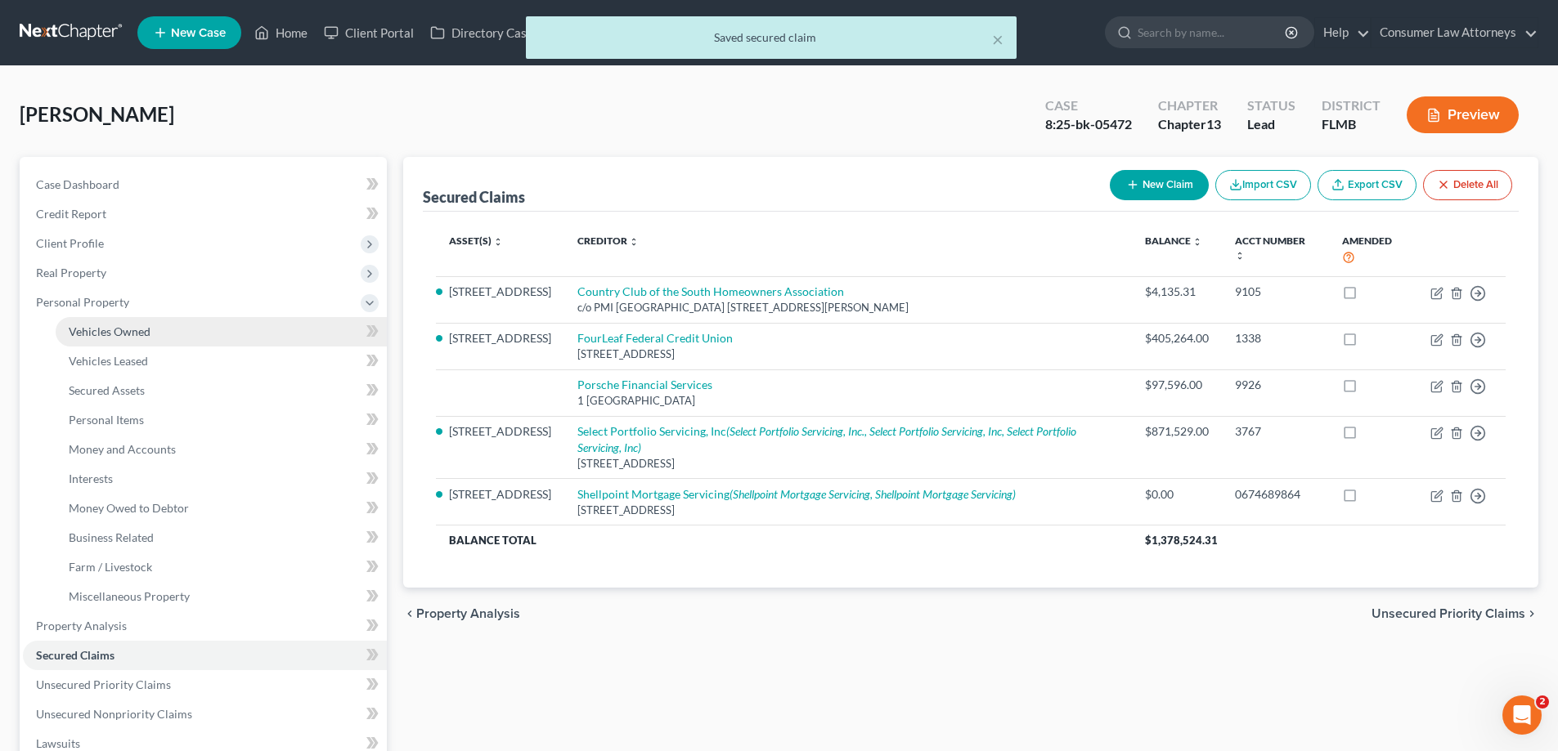
click at [83, 336] on span "Vehicles Owned" at bounding box center [110, 332] width 82 height 14
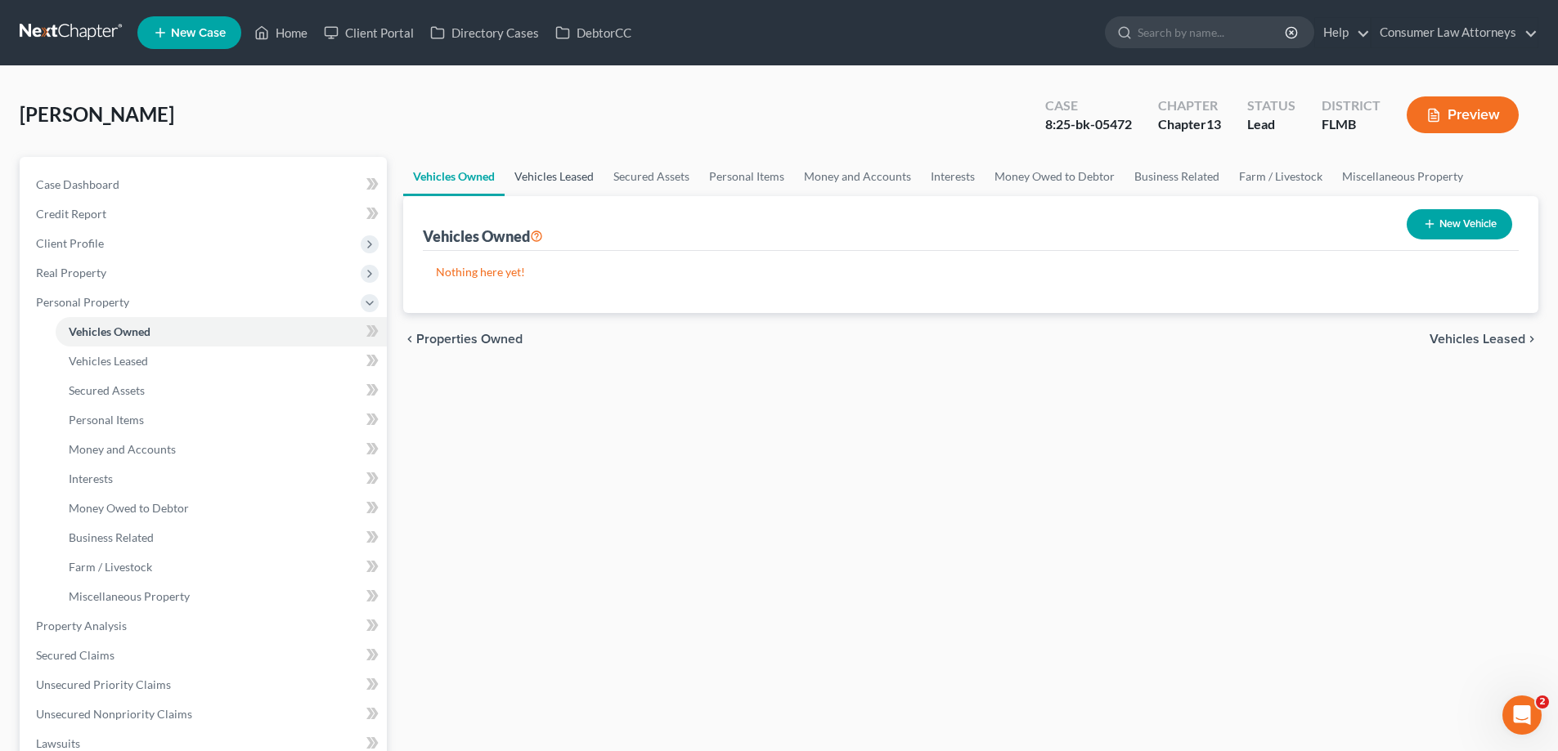
click at [534, 178] on link "Vehicles Leased" at bounding box center [553, 176] width 99 height 39
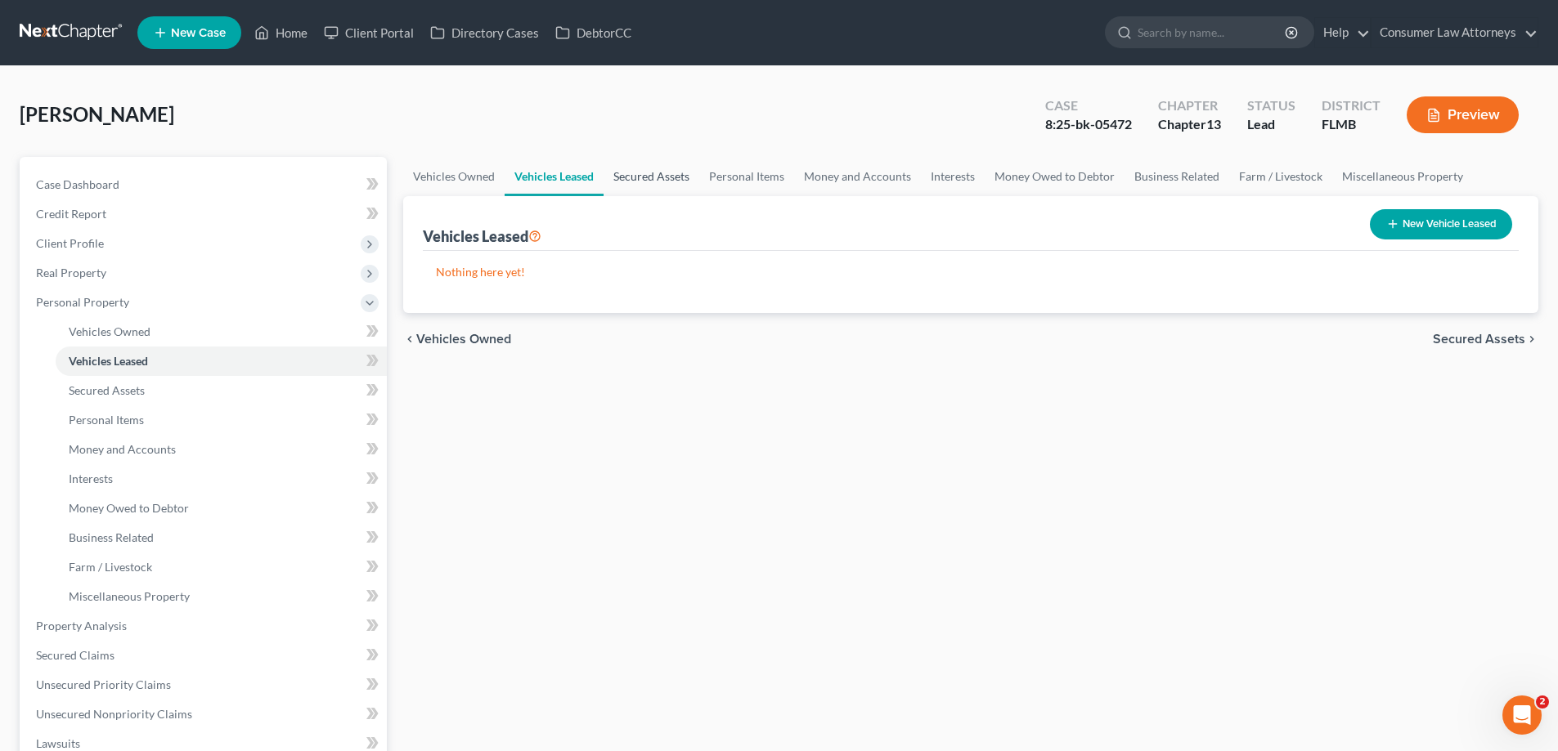
click at [635, 182] on link "Secured Assets" at bounding box center [651, 176] width 96 height 39
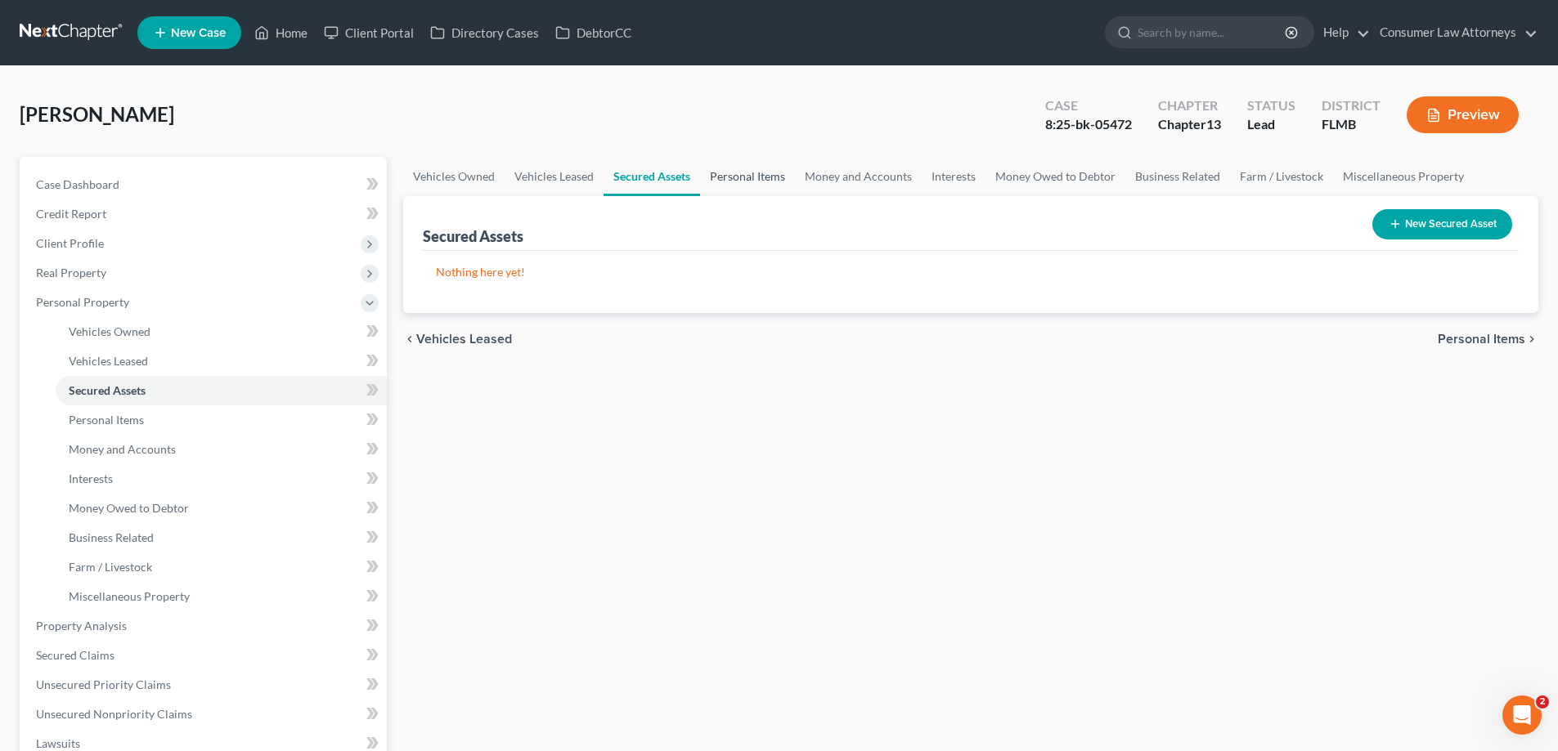
click at [732, 185] on link "Personal Items" at bounding box center [747, 176] width 95 height 39
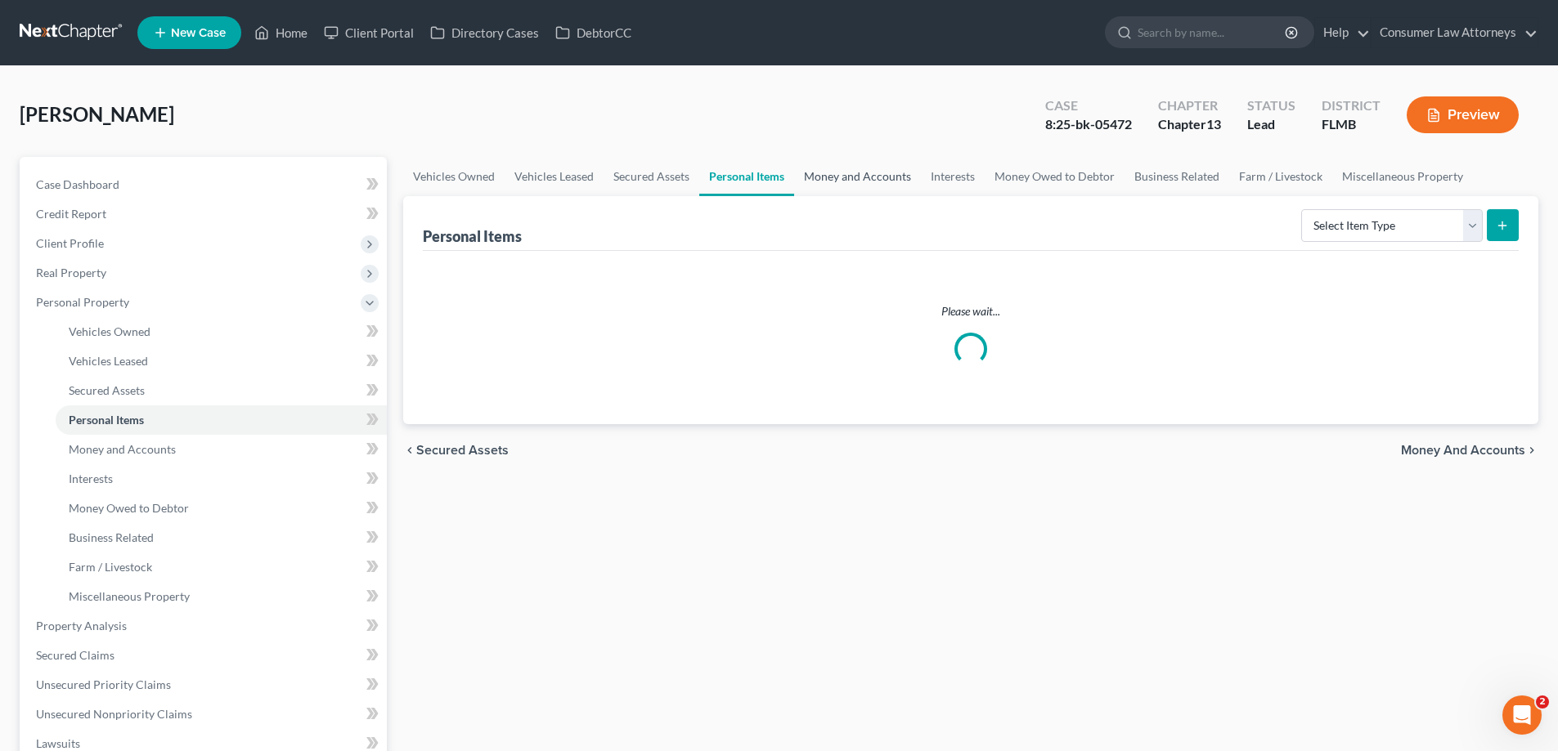
click at [814, 185] on link "Money and Accounts" at bounding box center [857, 176] width 127 height 39
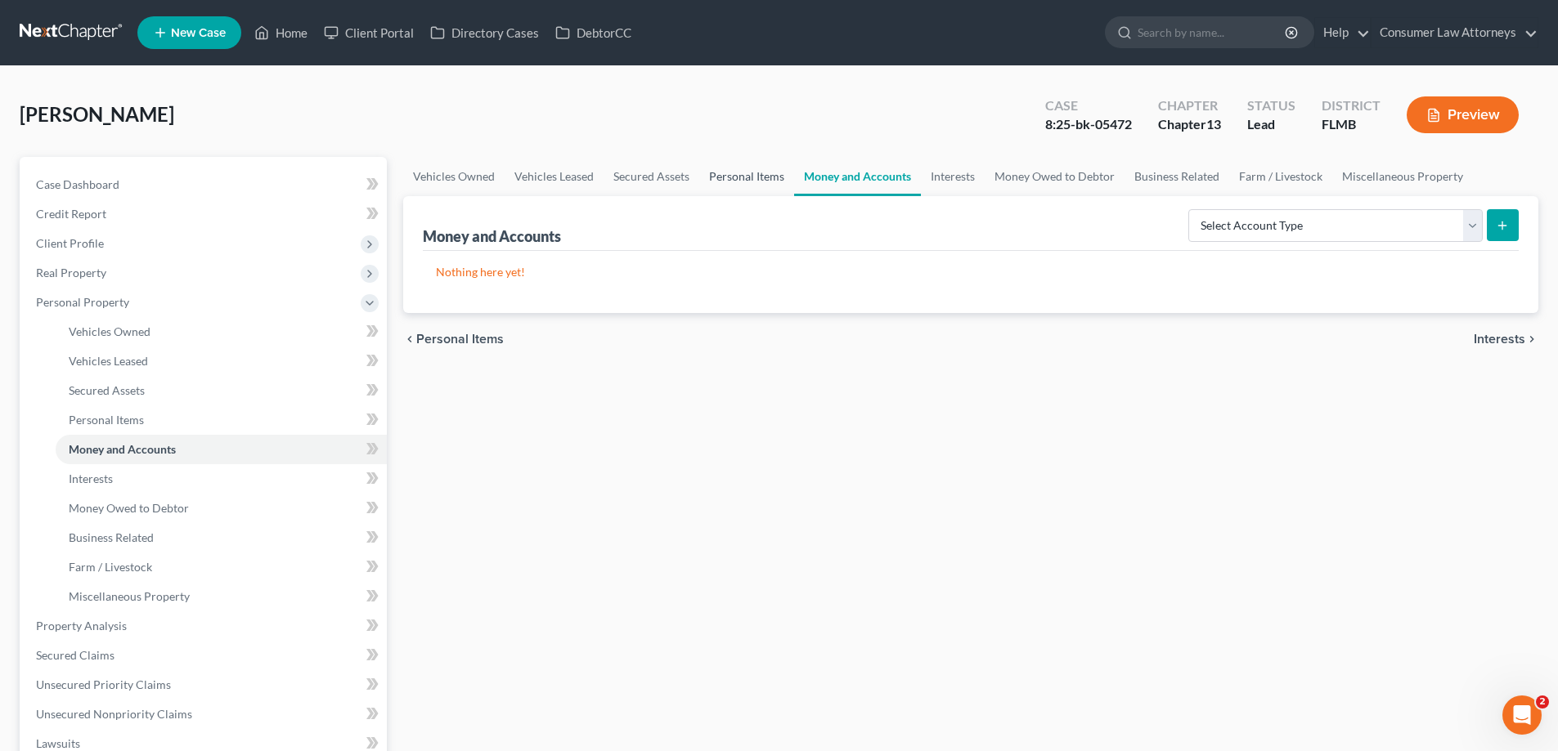
click at [751, 182] on link "Personal Items" at bounding box center [746, 176] width 95 height 39
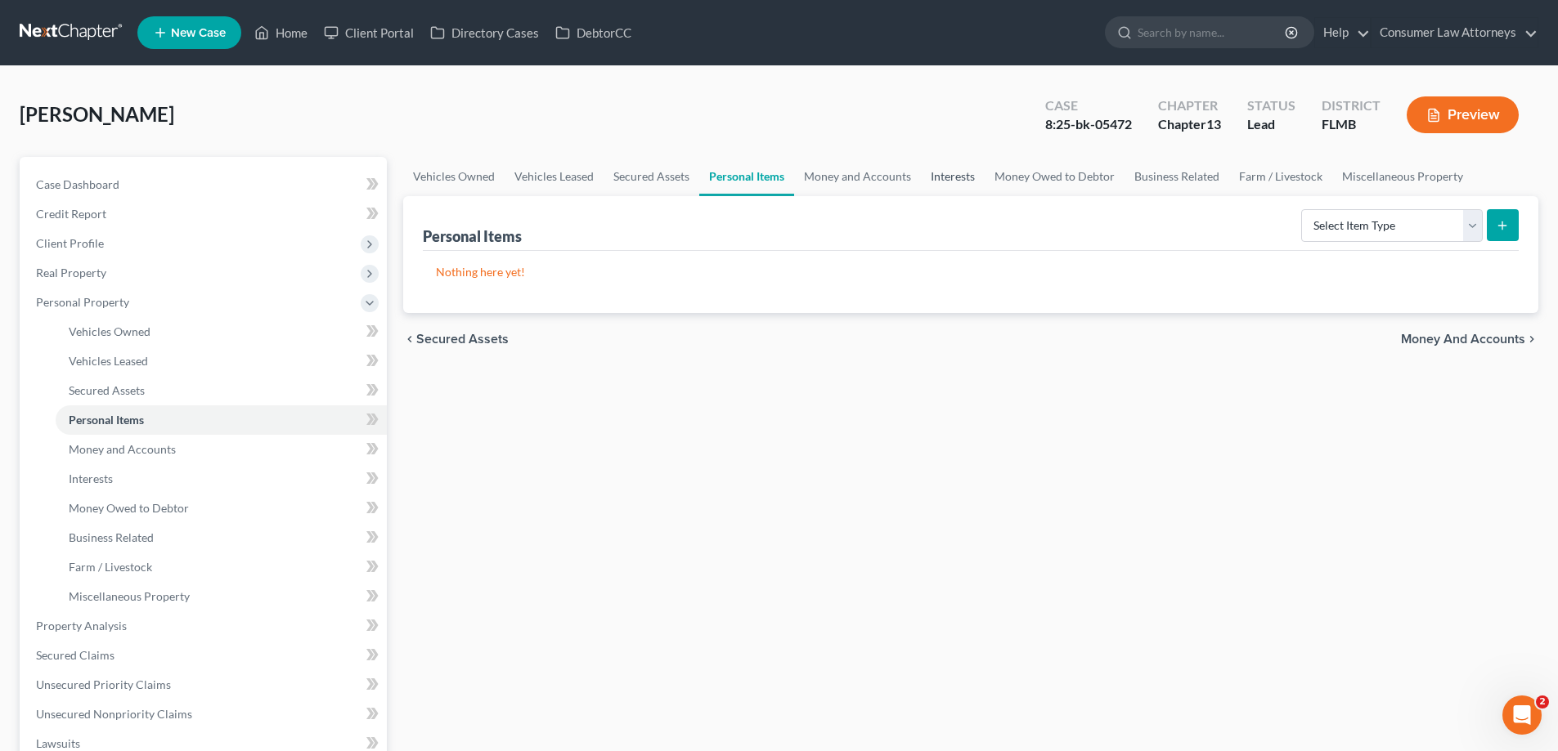
click at [960, 183] on link "Interests" at bounding box center [953, 176] width 64 height 39
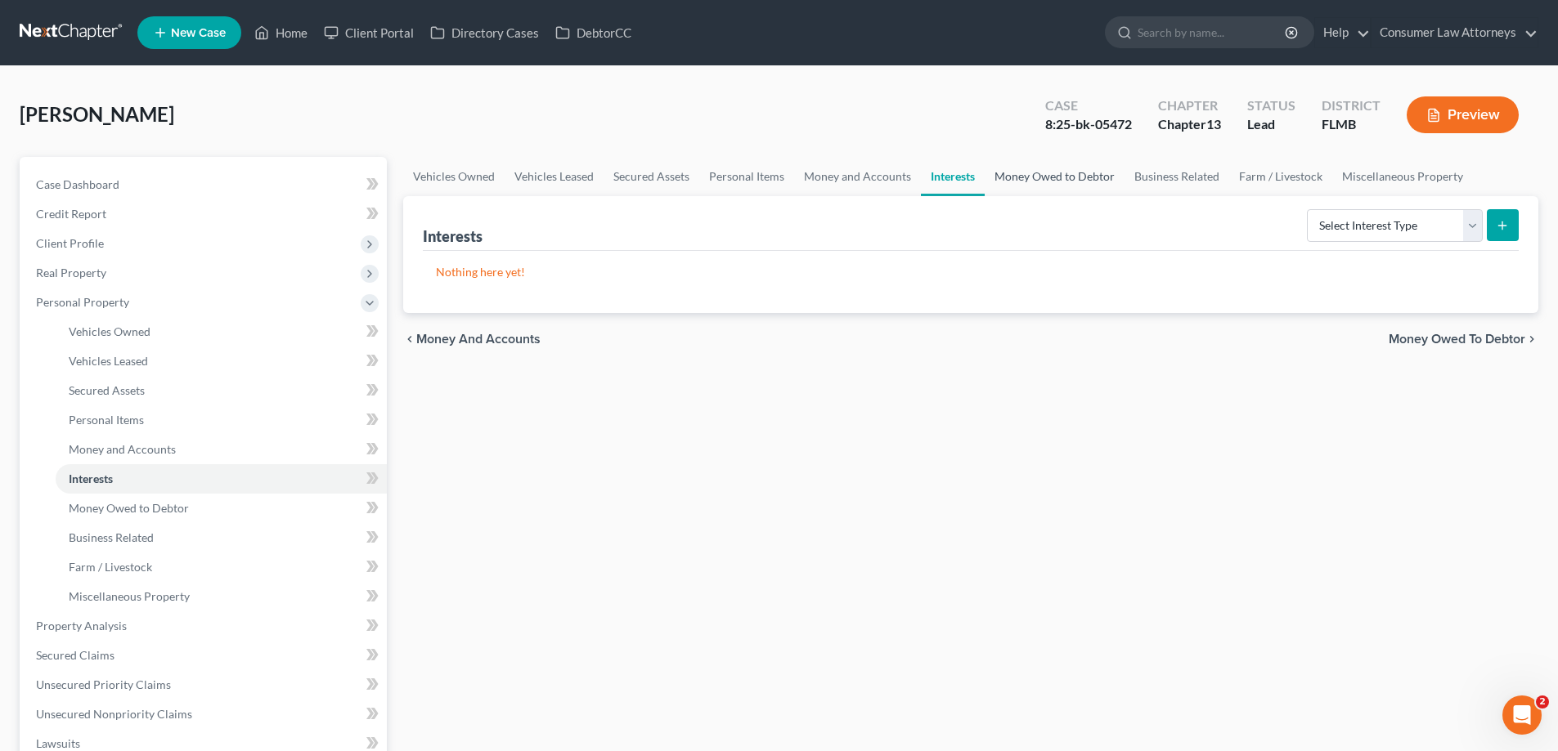
click at [1038, 181] on link "Money Owed to Debtor" at bounding box center [1054, 176] width 140 height 39
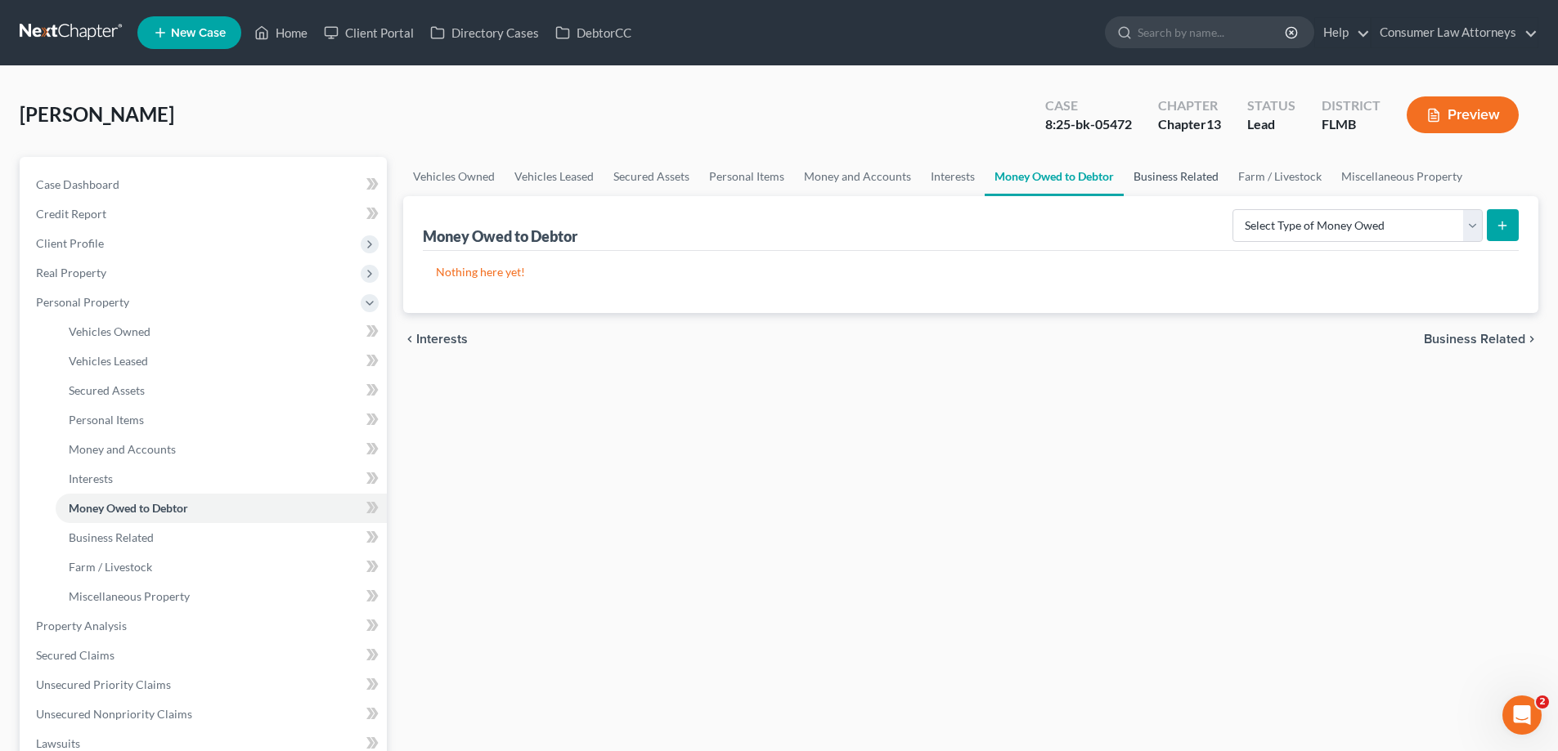
click at [1156, 178] on link "Business Related" at bounding box center [1175, 176] width 105 height 39
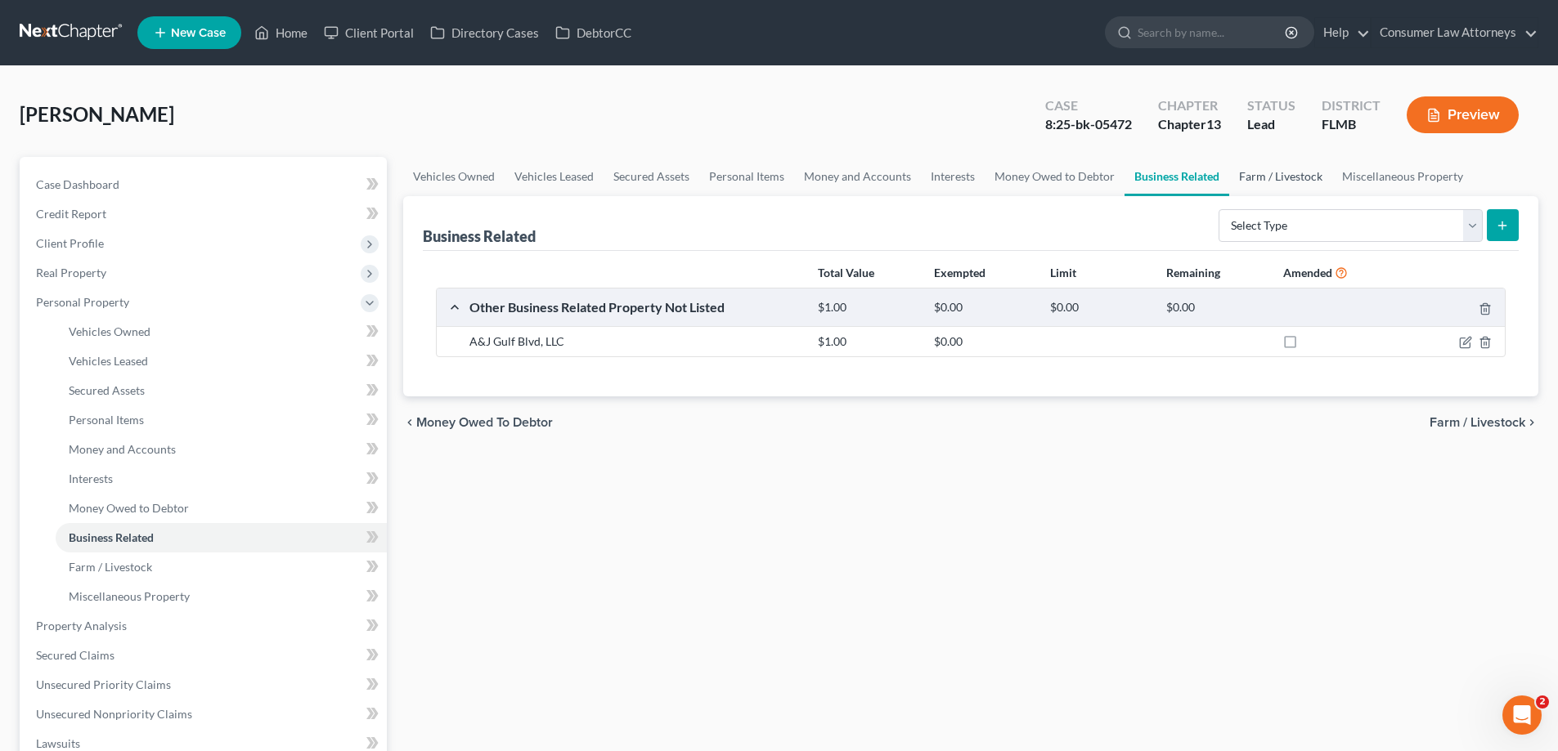
click at [1272, 178] on link "Farm / Livestock" at bounding box center [1280, 176] width 103 height 39
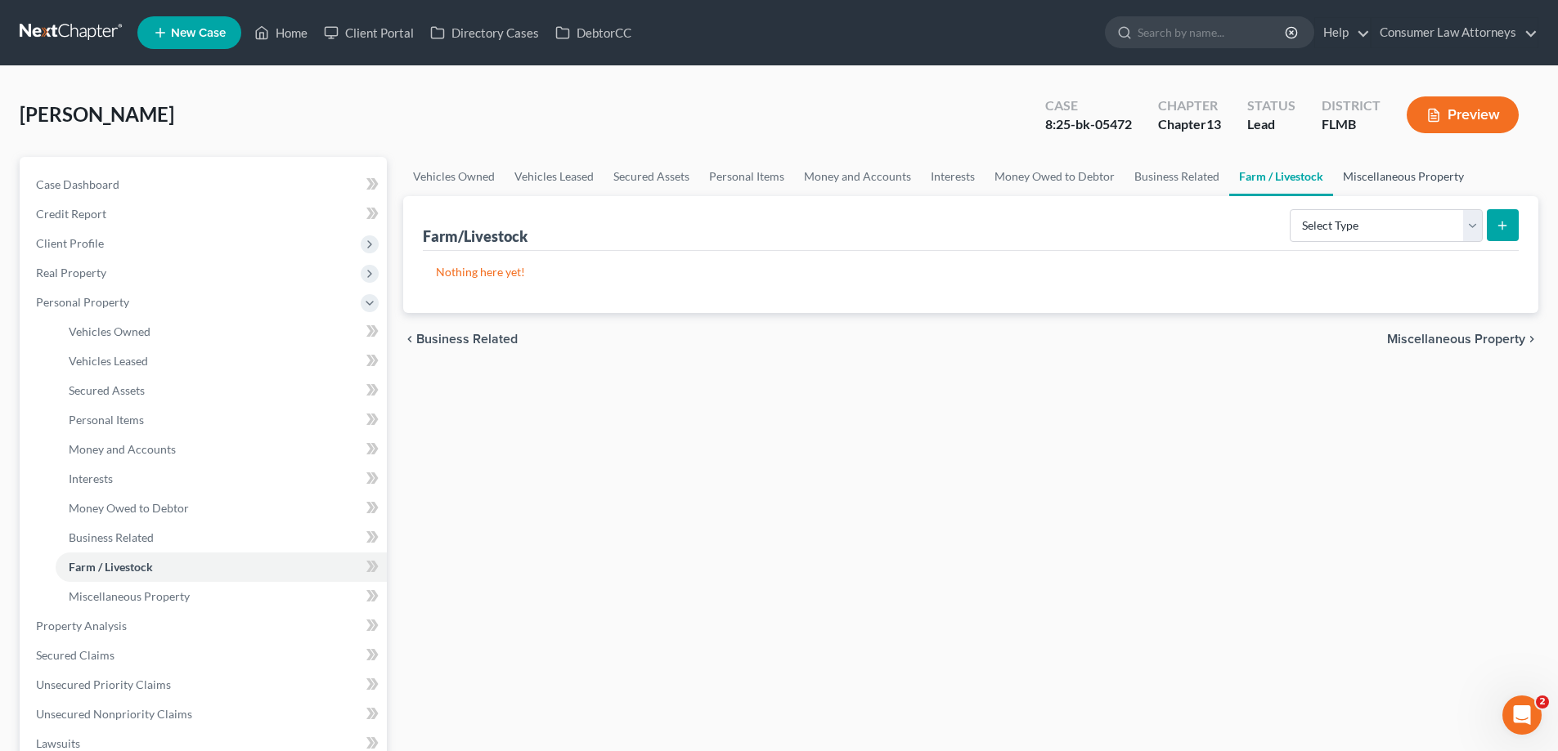
click at [1378, 176] on link "Miscellaneous Property" at bounding box center [1403, 176] width 141 height 39
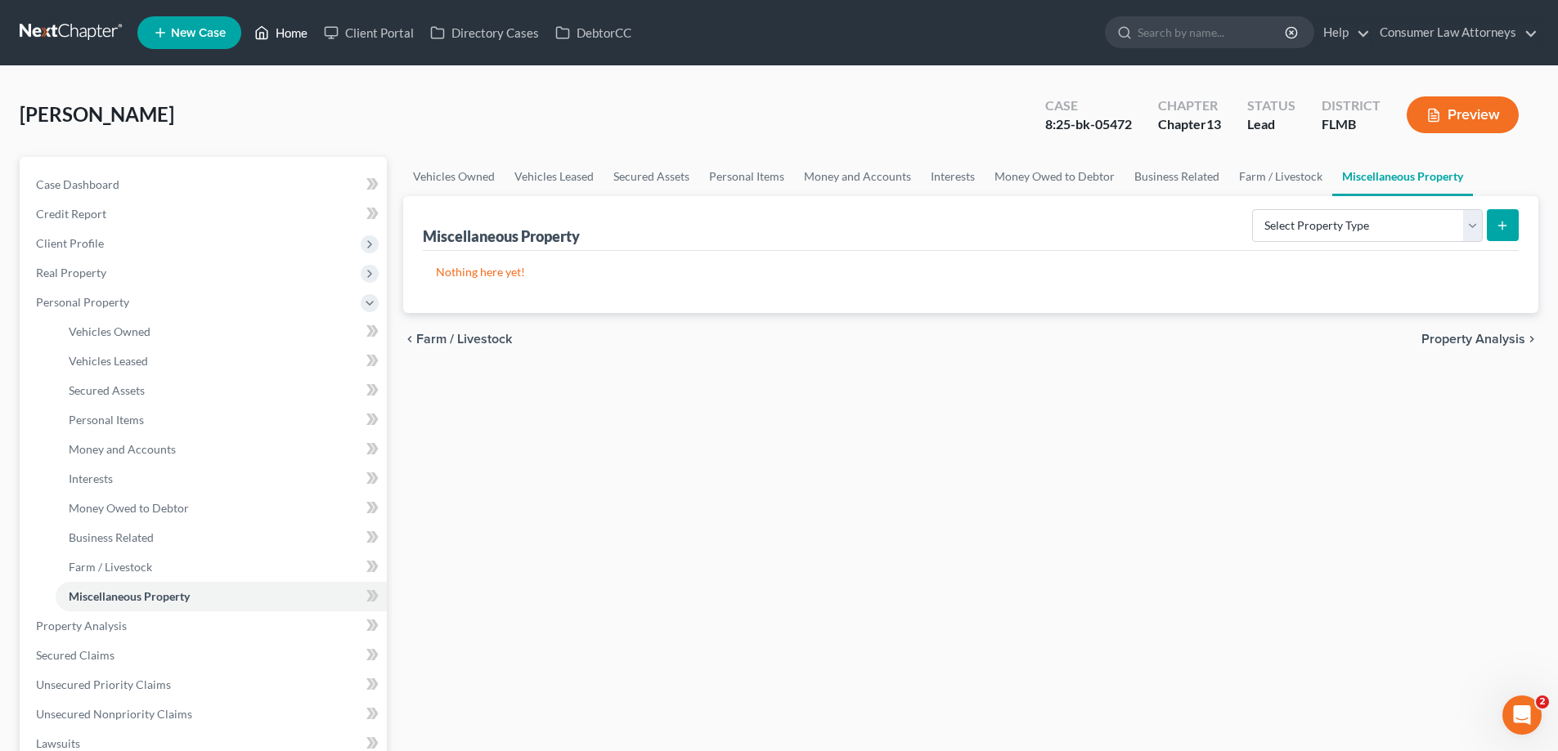
click at [277, 34] on link "Home" at bounding box center [280, 32] width 69 height 29
